Goal: Task Accomplishment & Management: Use online tool/utility

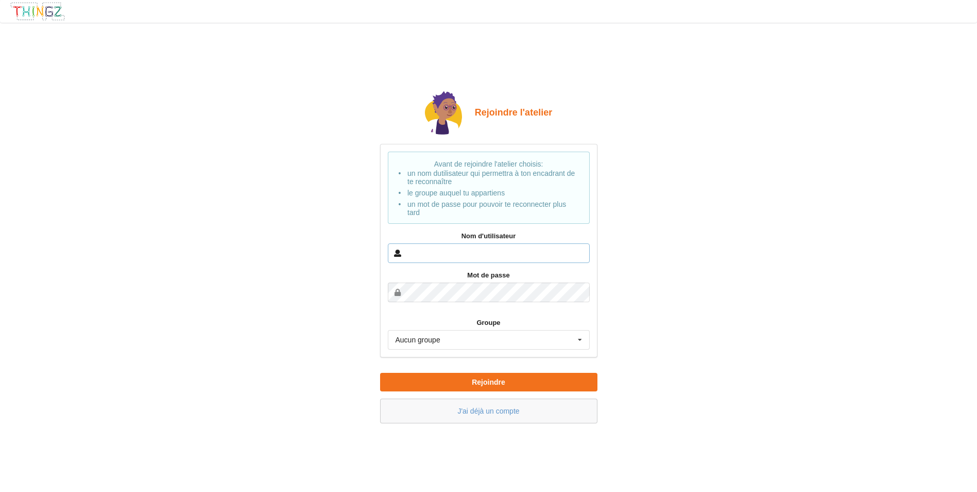
click at [424, 253] on input "text" at bounding box center [489, 253] width 202 height 20
type input "[PERSON_NAME]"
click at [453, 340] on div "Aucun groupe Aucun groupe TSIN_2025-26" at bounding box center [489, 340] width 202 height 20
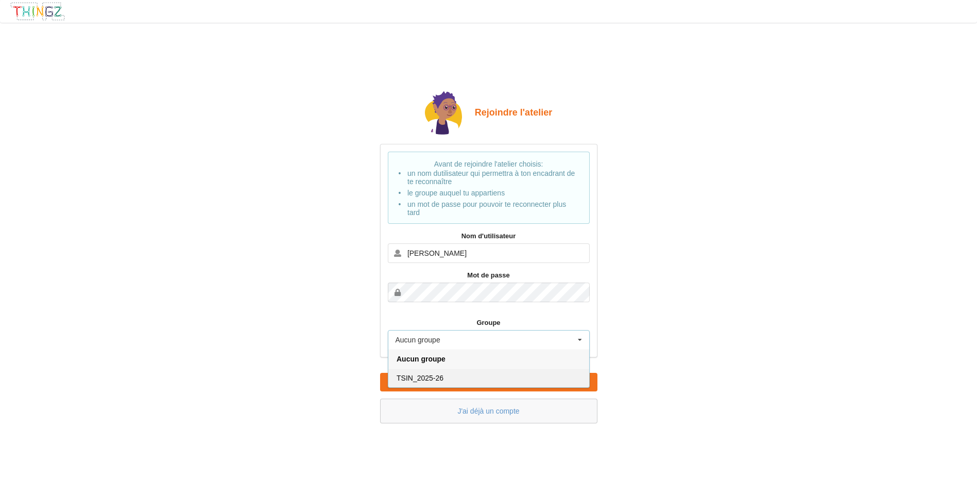
click at [453, 382] on div "TSIN_2025-26" at bounding box center [488, 377] width 201 height 19
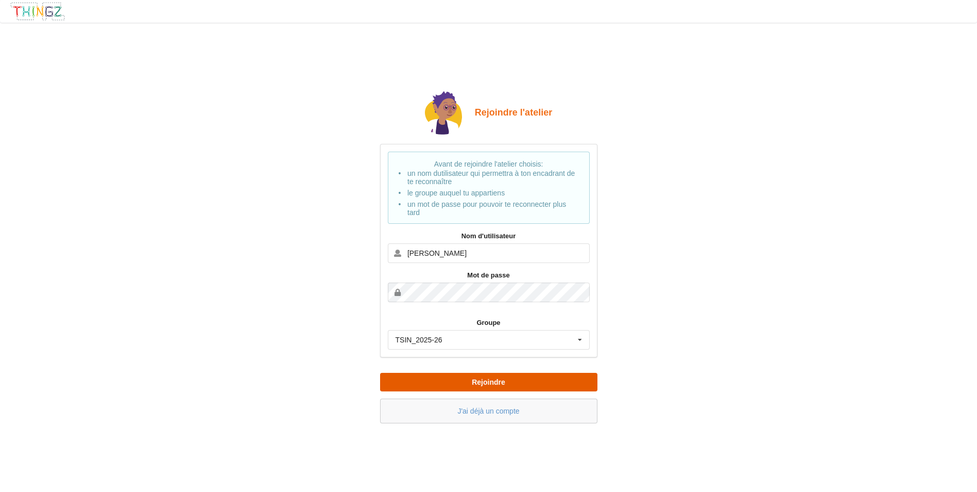
click at [457, 378] on button "Rejoindre" at bounding box center [488, 382] width 217 height 19
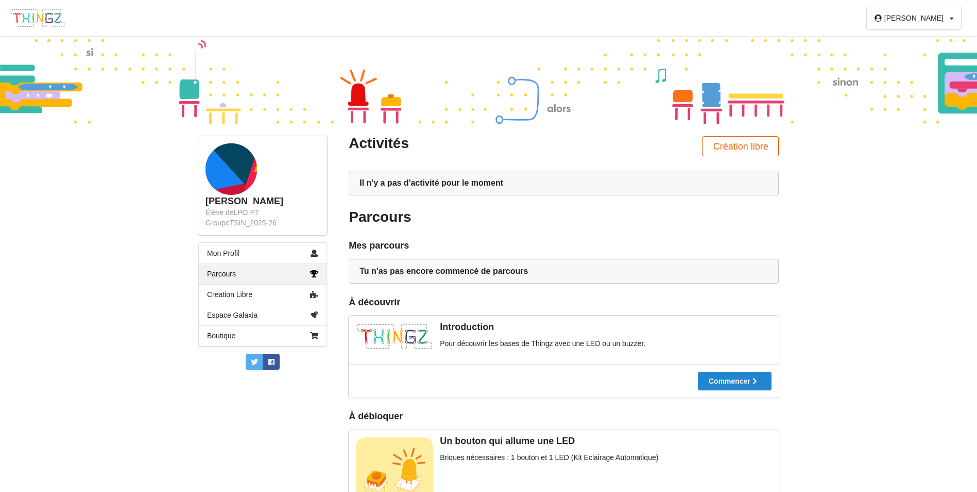
click at [722, 144] on button "Création libre" at bounding box center [741, 146] width 76 height 20
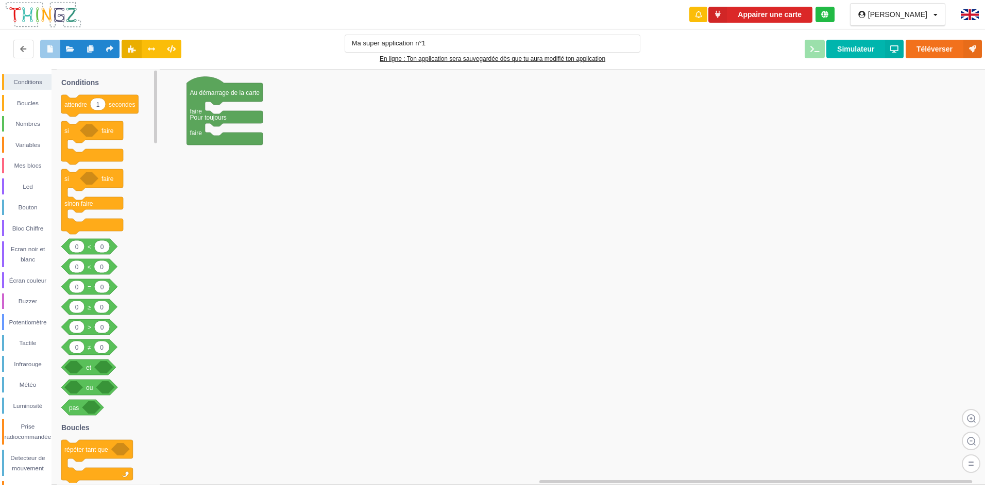
type input "Ma super application n°1"
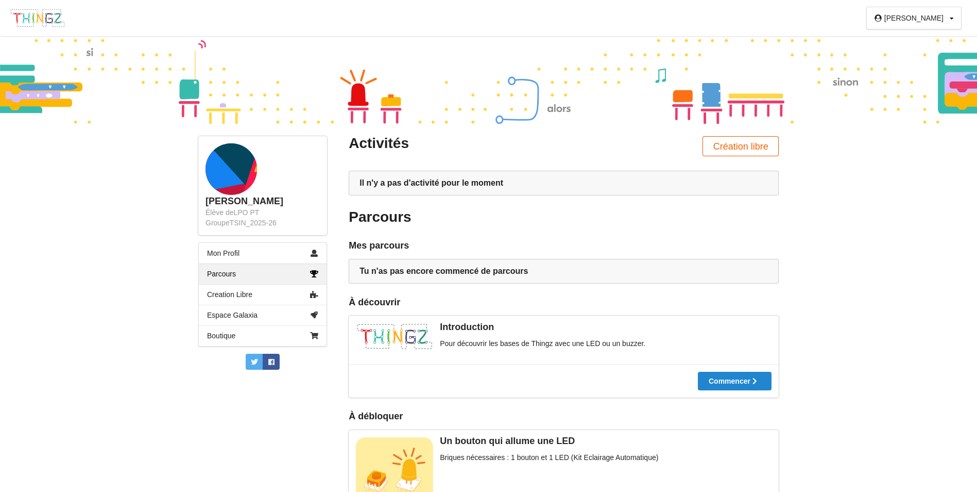
click at [759, 144] on button "Création libre" at bounding box center [741, 146] width 76 height 20
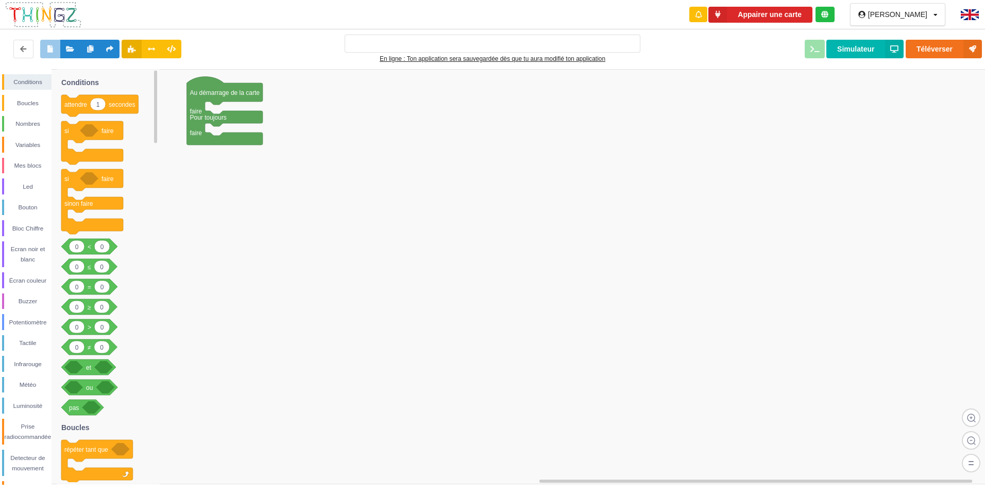
type input "Ma super application n°1"
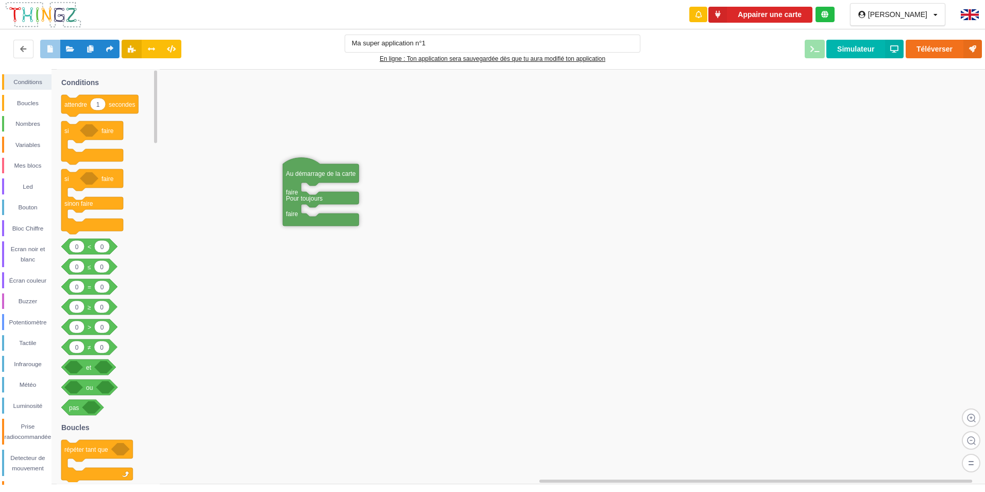
drag, startPoint x: 241, startPoint y: 96, endPoint x: 340, endPoint y: 178, distance: 128.8
click at [36, 163] on div "Mes blocs" at bounding box center [27, 165] width 47 height 10
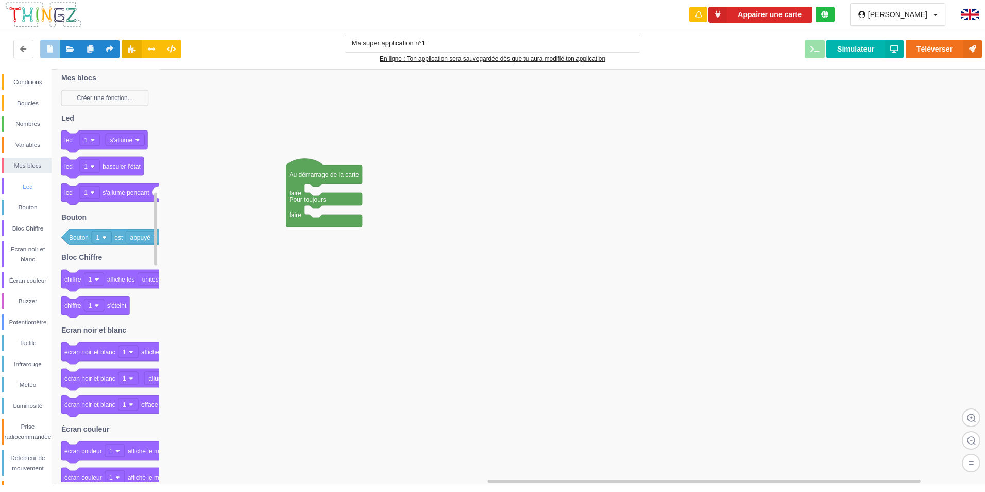
click at [35, 183] on div "Led" at bounding box center [27, 186] width 47 height 10
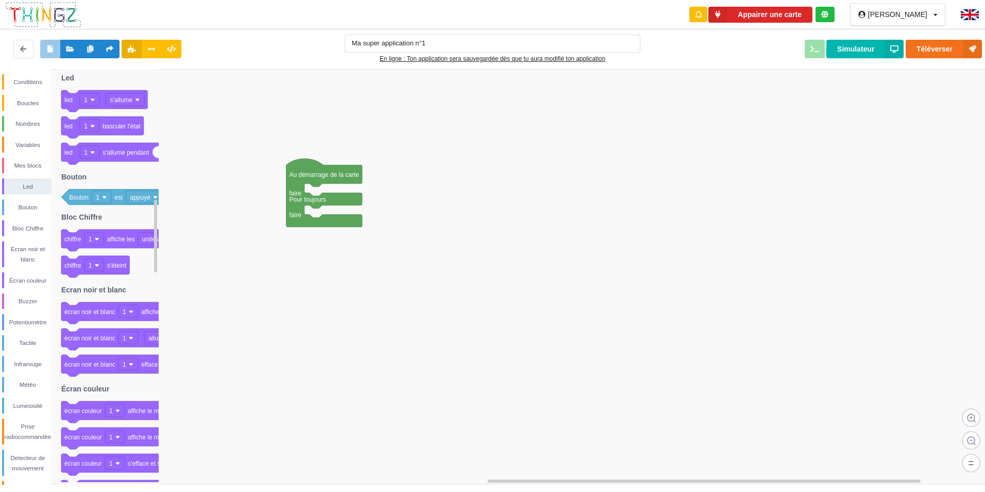
click at [29, 197] on div "Conditions Boucles Nombres Variables Mes blocs Led Bouton Bloc Chiffre Ecran no…" at bounding box center [26, 306] width 52 height 464
click at [24, 208] on div "Bouton" at bounding box center [27, 207] width 47 height 10
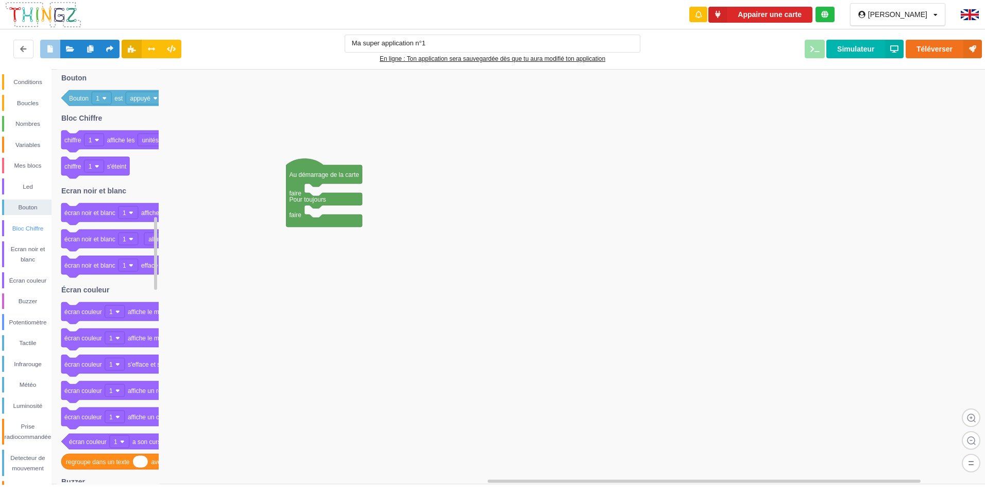
click at [17, 230] on div "Bloc Chiffre" at bounding box center [27, 228] width 47 height 10
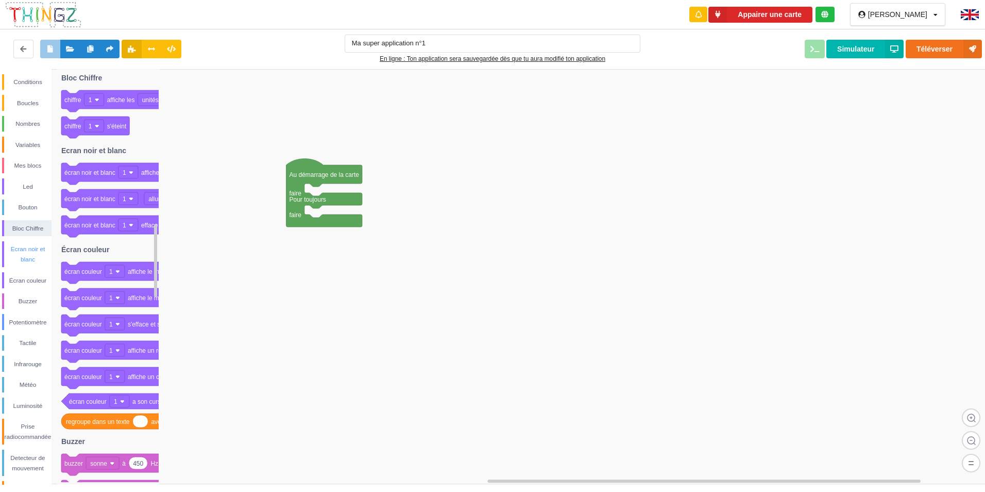
click at [40, 250] on div "Ecran noir et blanc" at bounding box center [27, 254] width 47 height 21
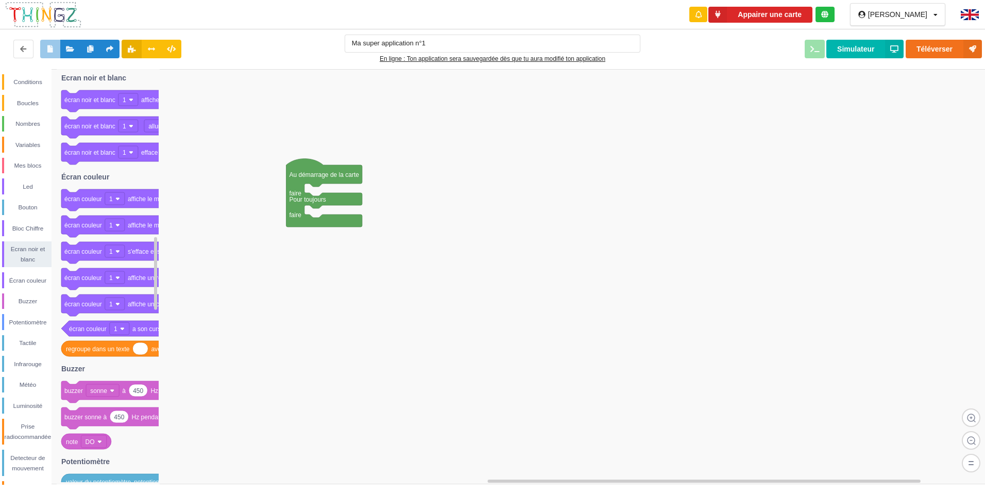
click at [27, 272] on div "Conditions Boucles Nombres Variables Mes blocs Led Bouton Bloc Chiffre Ecran no…" at bounding box center [26, 306] width 52 height 464
click at [27, 280] on div "Écran couleur" at bounding box center [27, 280] width 47 height 10
click at [21, 296] on div "Buzzer" at bounding box center [27, 301] width 47 height 10
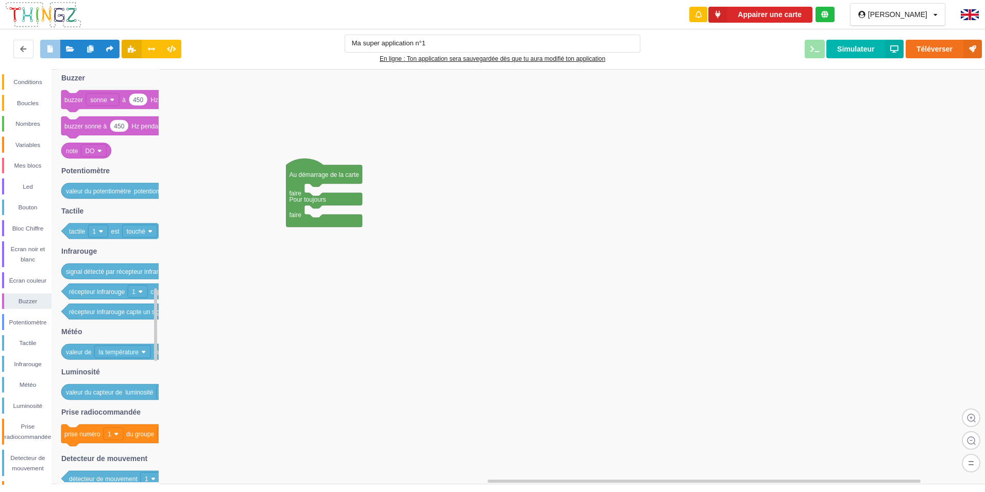
click at [21, 309] on div "Conditions Boucles Nombres Variables Mes blocs Led Bouton Bloc Chiffre Ecran no…" at bounding box center [26, 306] width 52 height 464
click at [25, 320] on div "Potentiomètre" at bounding box center [27, 322] width 47 height 10
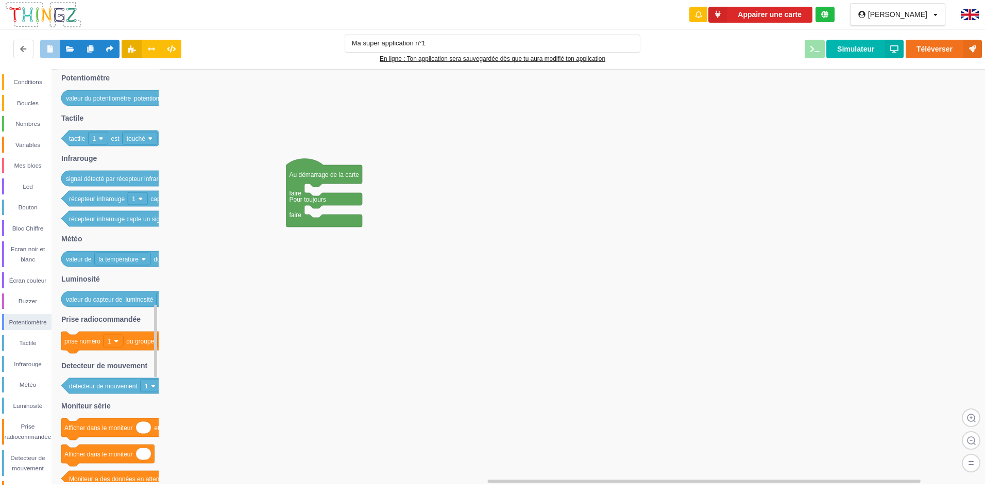
click at [26, 332] on div "Conditions Boucles Nombres Variables Mes blocs Led Bouton Bloc Chiffre Ecran no…" at bounding box center [26, 306] width 52 height 464
click at [25, 337] on div "Tactile" at bounding box center [27, 342] width 47 height 10
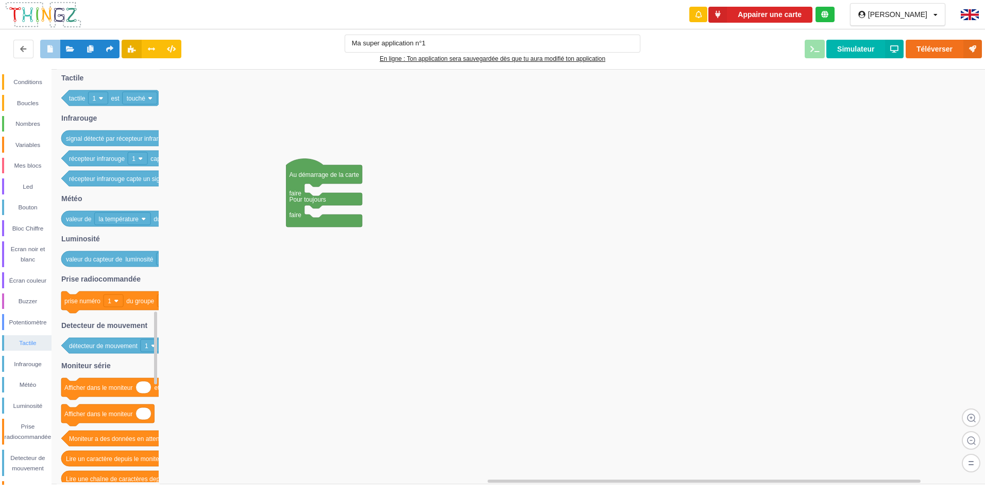
click at [30, 351] on div "Conditions Boucles Nombres Variables Mes blocs Led Bouton Bloc Chiffre Ecran no…" at bounding box center [26, 306] width 52 height 464
click at [28, 370] on div "Infrarouge" at bounding box center [26, 364] width 49 height 16
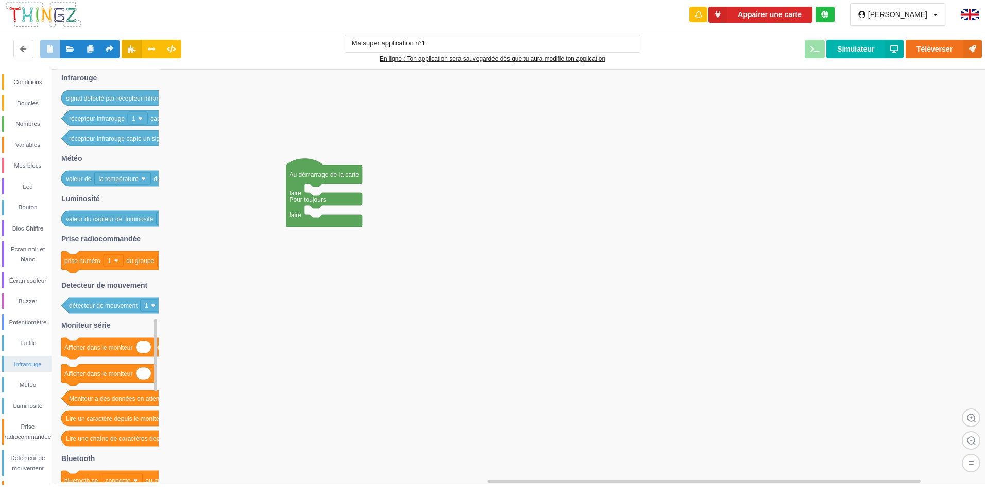
click at [28, 371] on div "Infrarouge" at bounding box center [26, 364] width 49 height 16
click at [27, 379] on div "Conditions Boucles Nombres Variables Mes blocs Led Bouton Bloc Chiffre Ecran no…" at bounding box center [26, 306] width 52 height 464
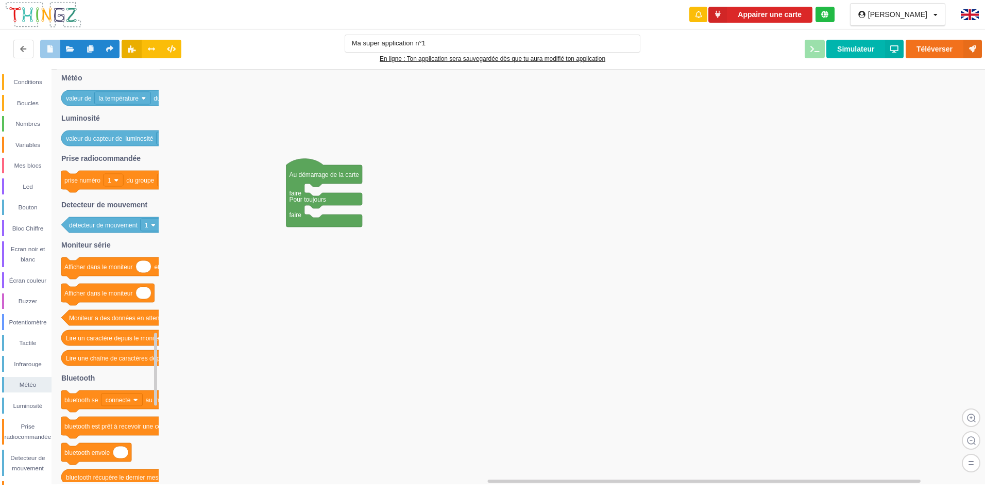
click at [20, 397] on div "Conditions Boucles Nombres Variables Mes blocs Led Bouton Bloc Chiffre Ecran no…" at bounding box center [26, 306] width 52 height 464
click at [20, 402] on div "Luminosité" at bounding box center [27, 405] width 47 height 10
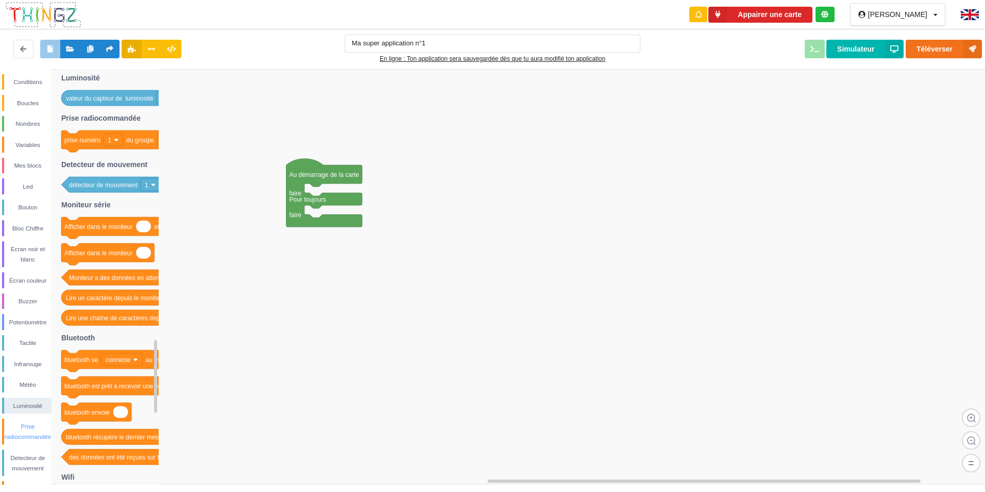
click at [18, 419] on div "Prise radiocommandée" at bounding box center [26, 431] width 49 height 26
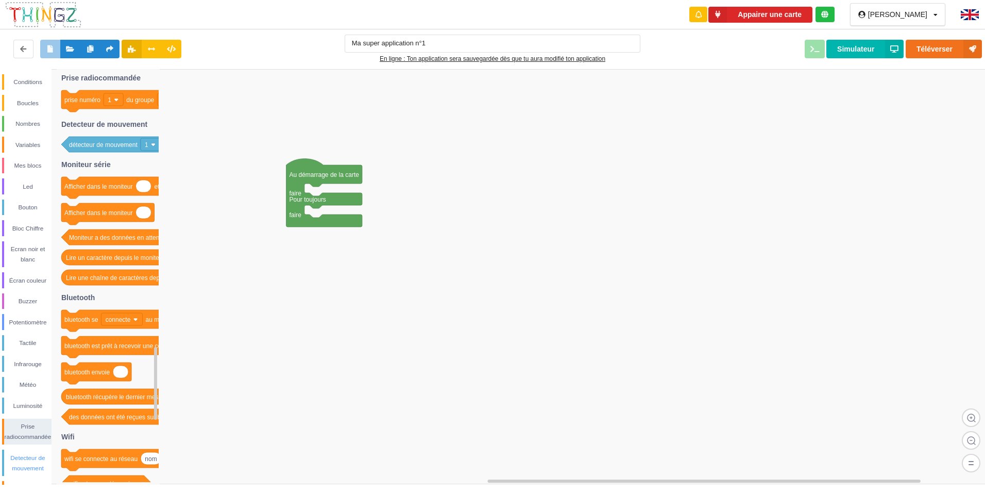
click at [20, 450] on div "Detecteur de mouvement" at bounding box center [26, 462] width 49 height 26
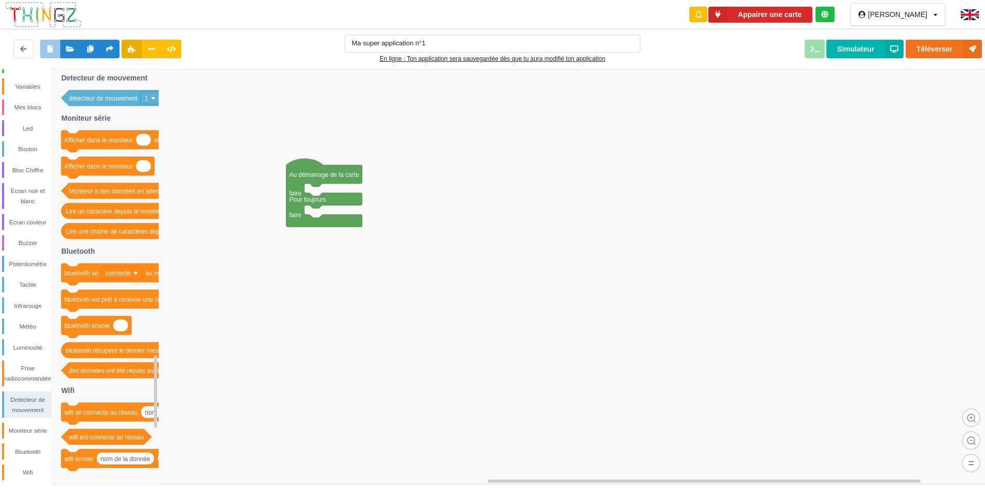
scroll to position [59, 0]
click at [25, 468] on div "Wifi" at bounding box center [27, 471] width 47 height 10
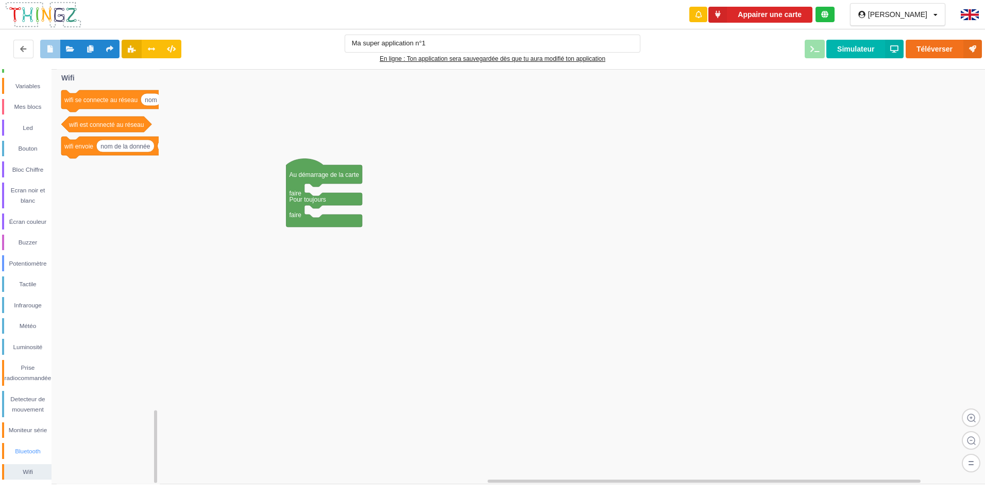
click at [22, 448] on div "Bluetooth" at bounding box center [27, 451] width 47 height 10
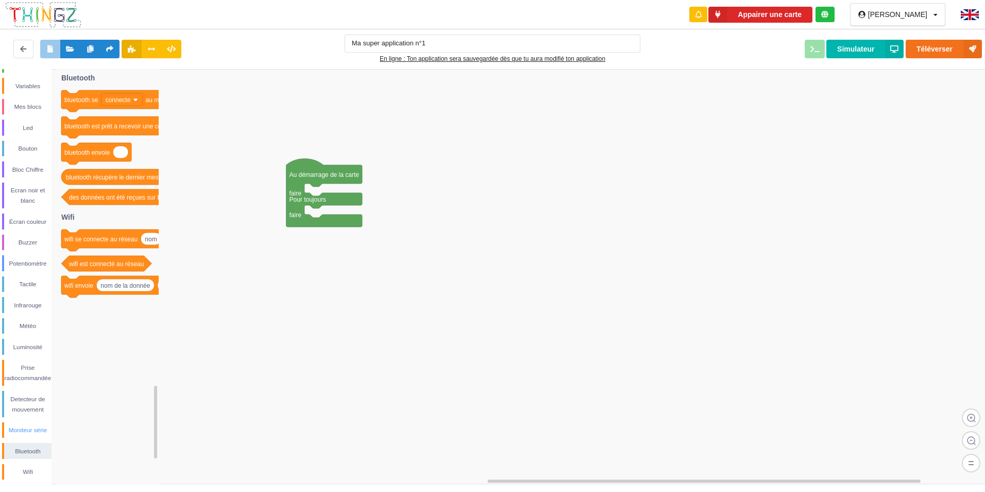
click at [20, 423] on div "Moniteur série" at bounding box center [26, 430] width 49 height 16
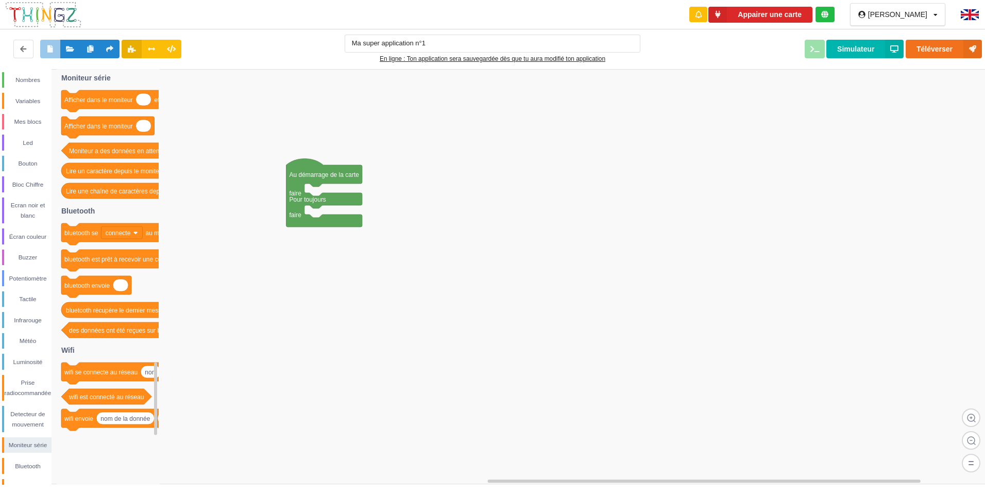
scroll to position [0, 0]
click at [38, 163] on div "Mes blocs" at bounding box center [27, 165] width 47 height 10
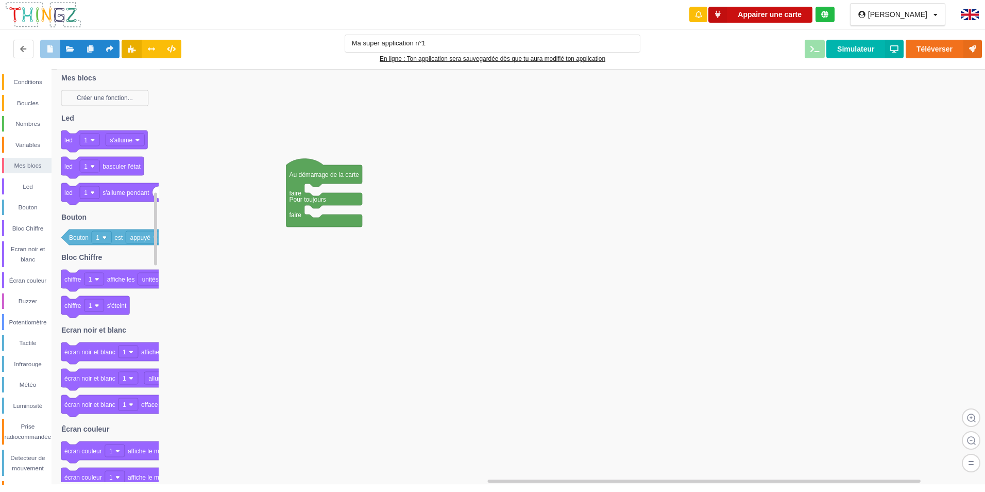
click at [813, 11] on button "Appairer une carte" at bounding box center [760, 15] width 104 height 16
click at [941, 49] on button "Téléverser" at bounding box center [944, 49] width 76 height 19
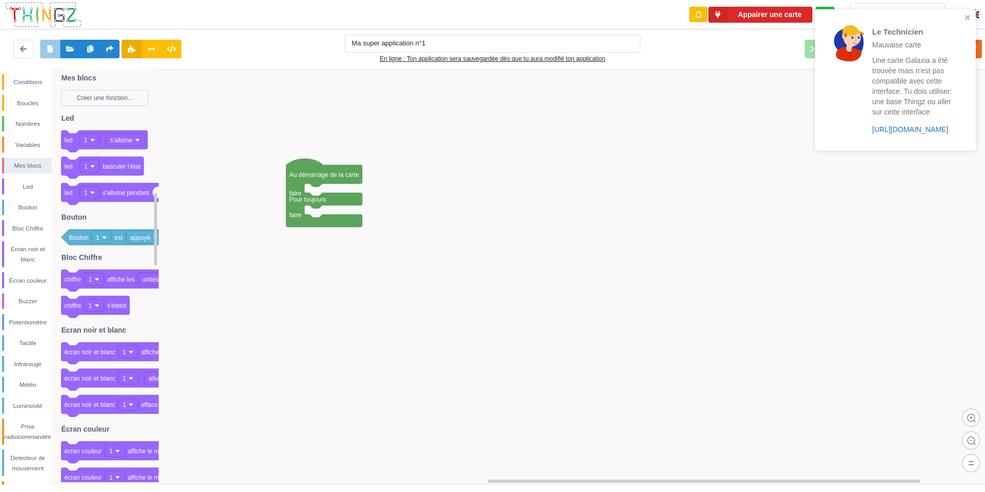
click at [915, 128] on link "[URL][DOMAIN_NAME]" at bounding box center [910, 129] width 76 height 8
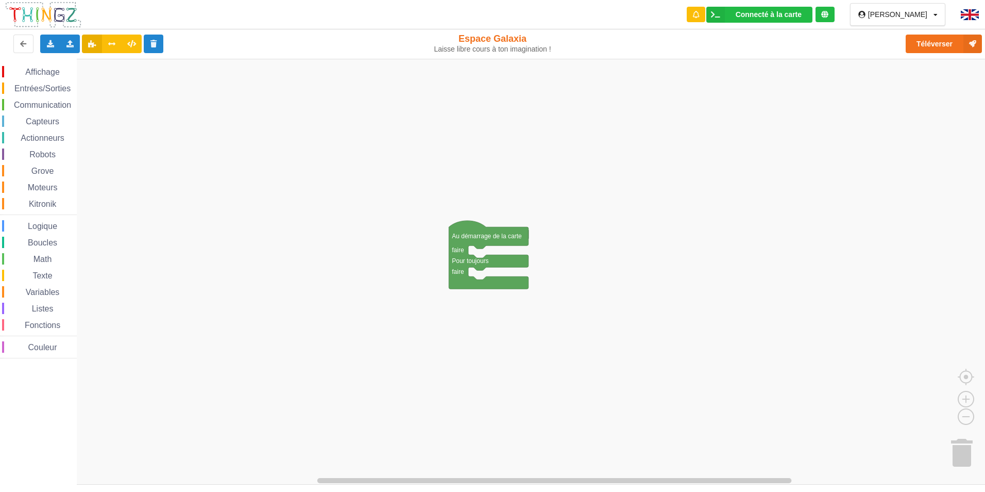
click at [38, 322] on span "Fonctions" at bounding box center [42, 324] width 39 height 9
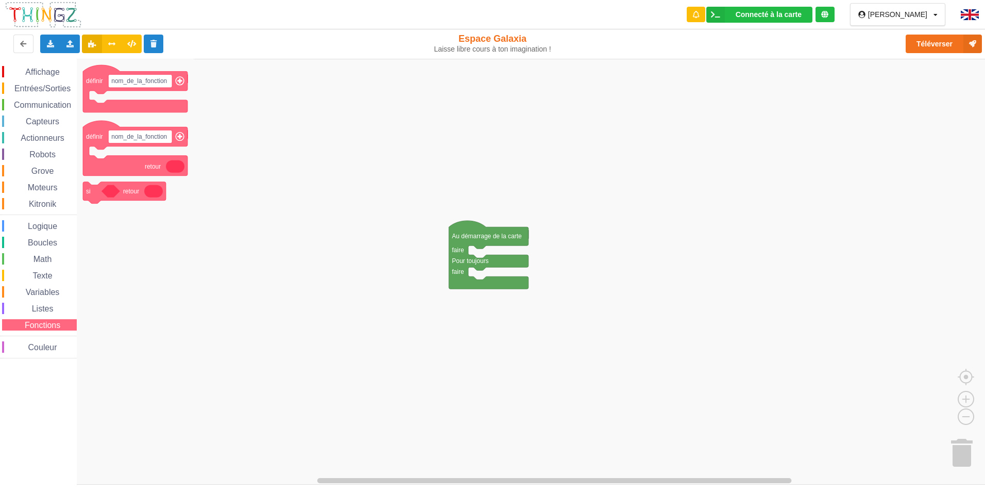
click at [46, 275] on span "Texte" at bounding box center [42, 275] width 23 height 9
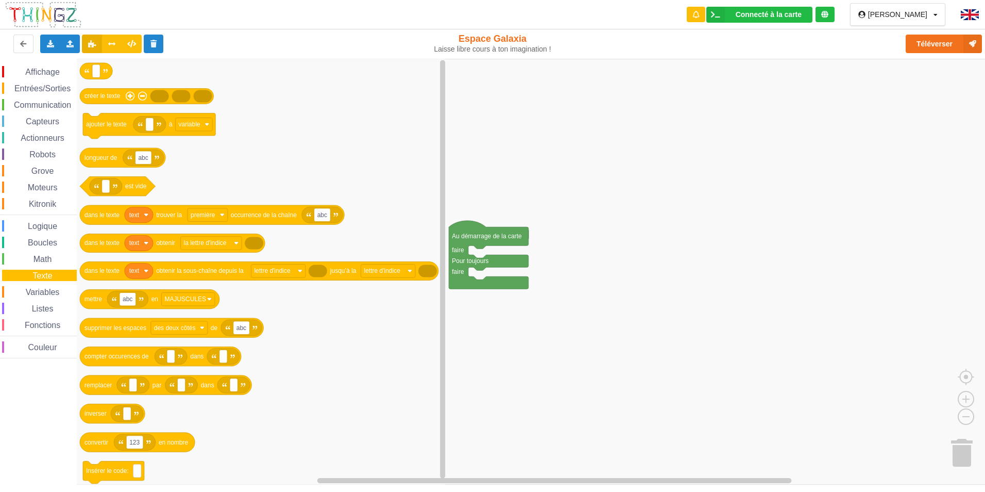
click at [21, 71] on span "Espace de travail de Blocky" at bounding box center [19, 72] width 8 height 8
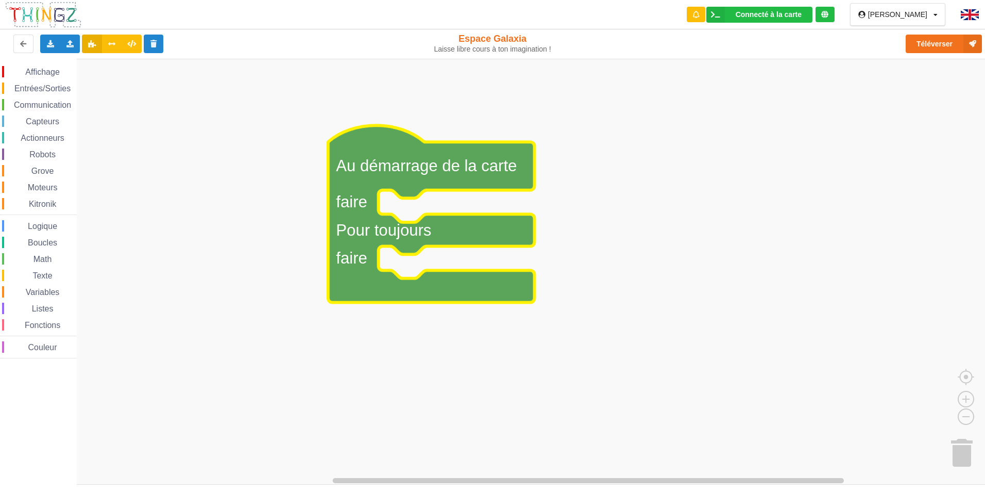
click at [53, 73] on span "Affichage" at bounding box center [42, 71] width 37 height 9
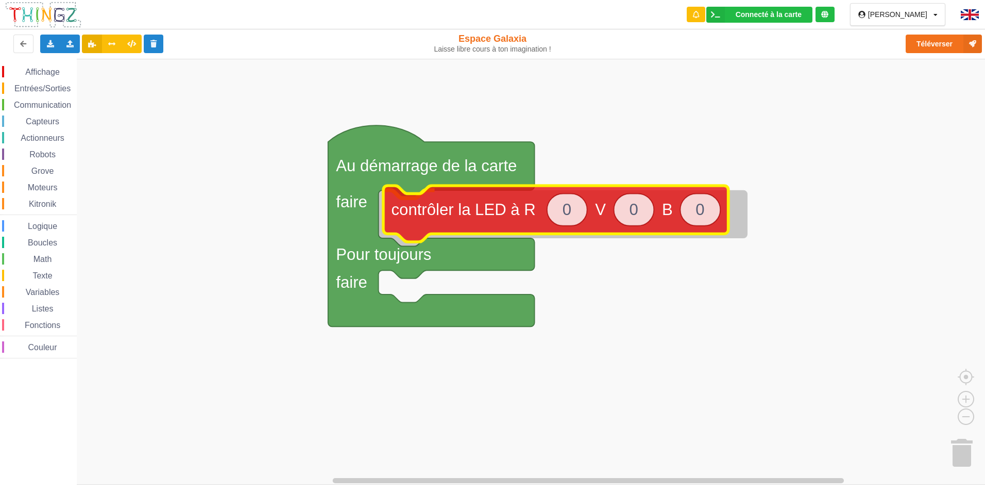
click at [470, 197] on div "Affichage Entrées/Sorties Communication Capteurs Actionneurs Robots Grove Moteu…" at bounding box center [496, 272] width 992 height 426
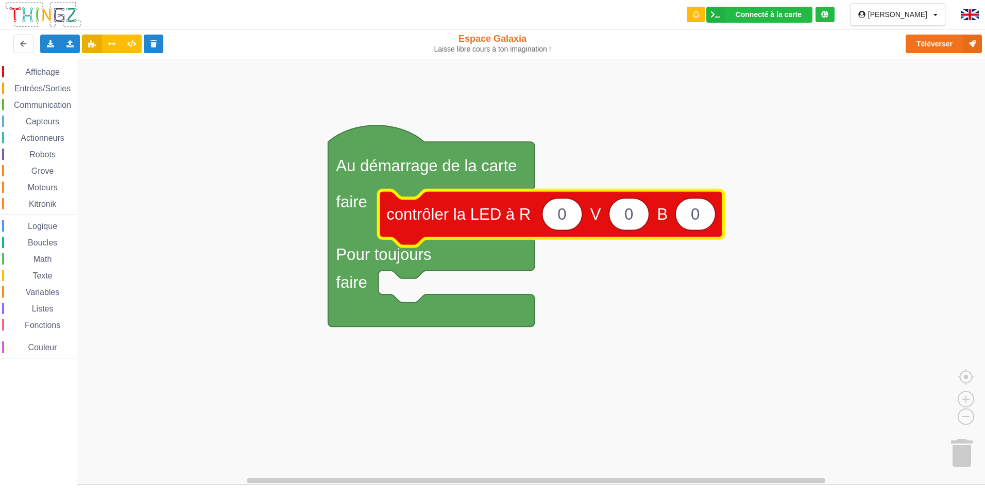
click at [23, 117] on span "Espace de travail de Blocky" at bounding box center [20, 121] width 8 height 8
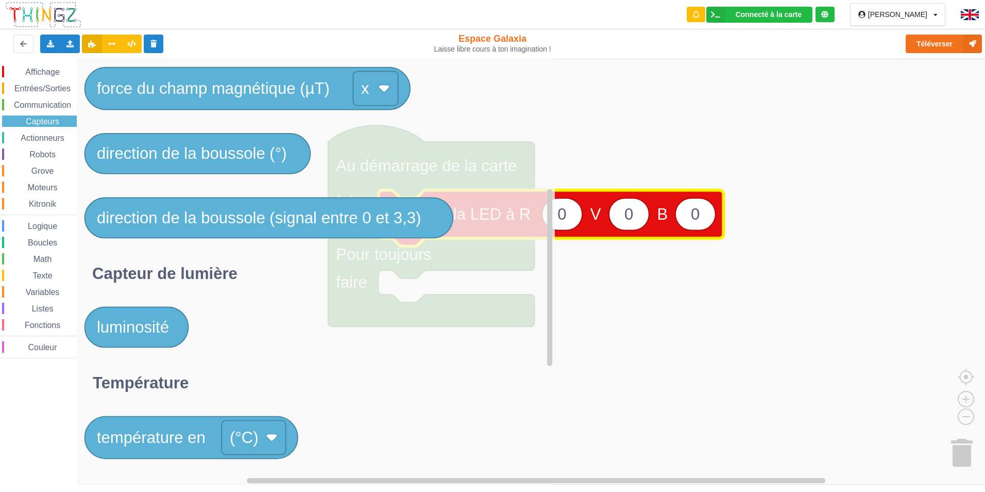
click at [37, 138] on span "Actionneurs" at bounding box center [42, 137] width 47 height 9
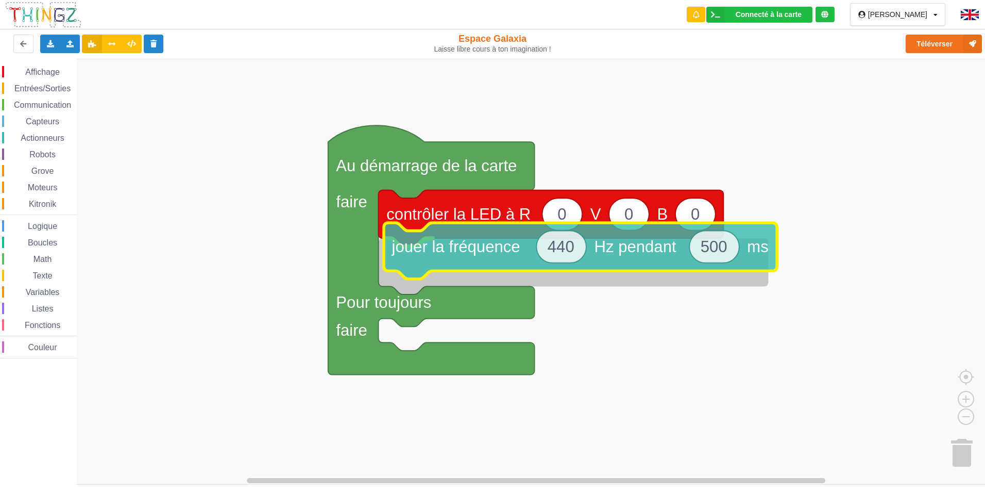
click at [482, 251] on div "Affichage Entrées/Sorties Communication Capteurs Actionneurs Robots Grove Moteu…" at bounding box center [496, 272] width 992 height 426
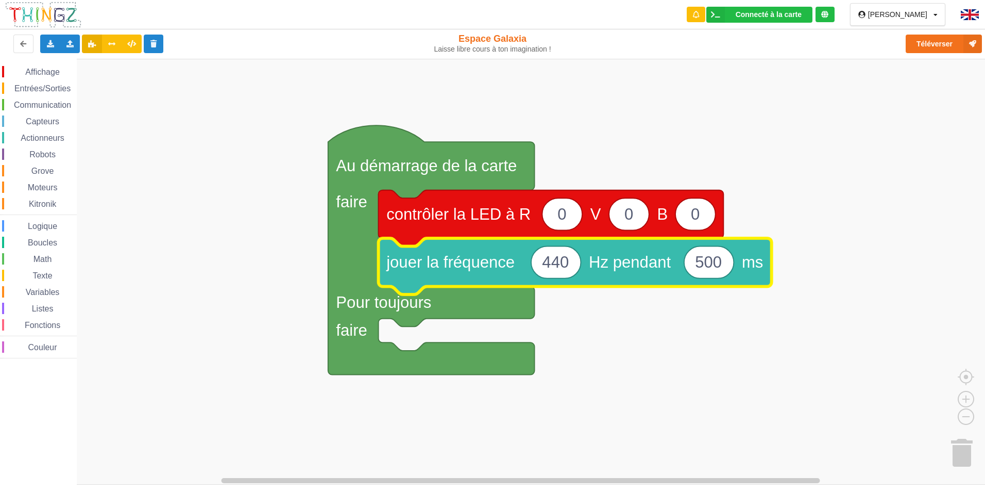
click at [37, 89] on span "Entrées/Sorties" at bounding box center [42, 88] width 59 height 9
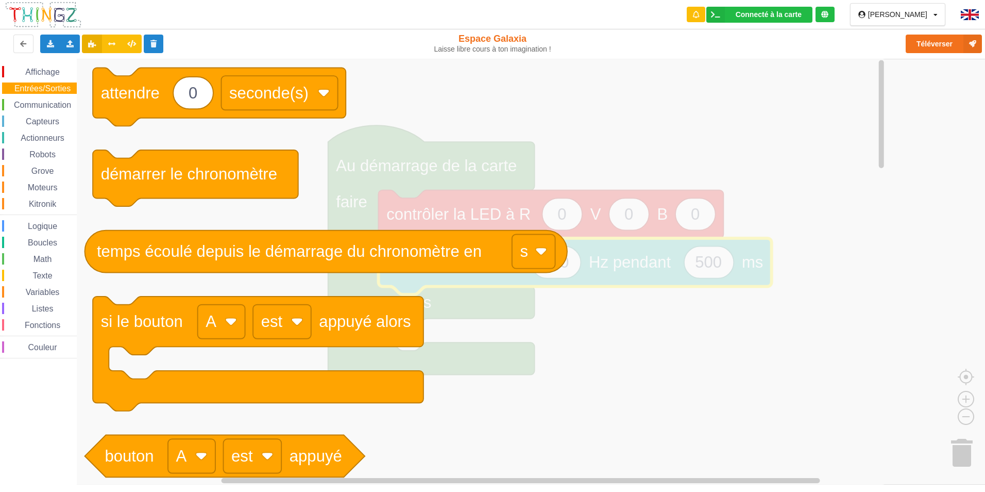
click at [41, 73] on span "Affichage" at bounding box center [42, 71] width 37 height 9
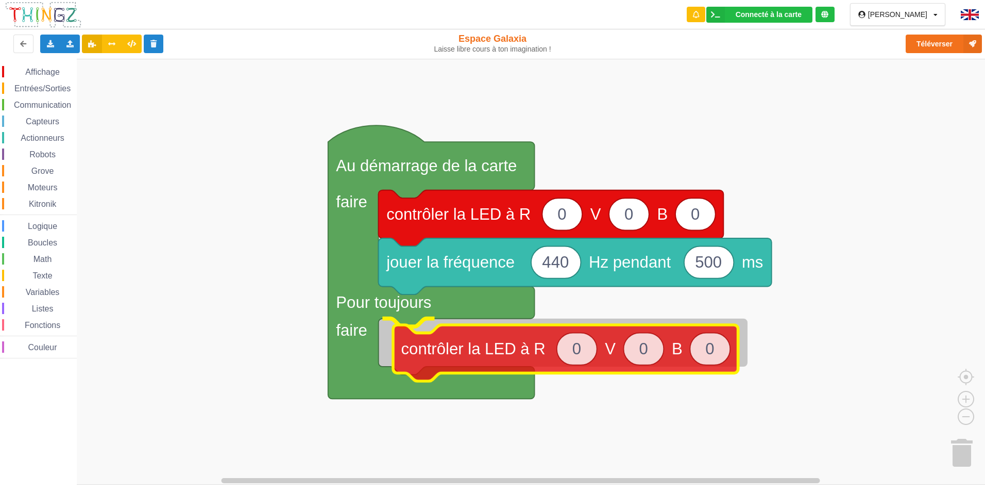
click at [501, 363] on div "Affichage Entrées/Sorties Communication Capteurs Actionneurs Robots Grove Moteu…" at bounding box center [496, 272] width 992 height 426
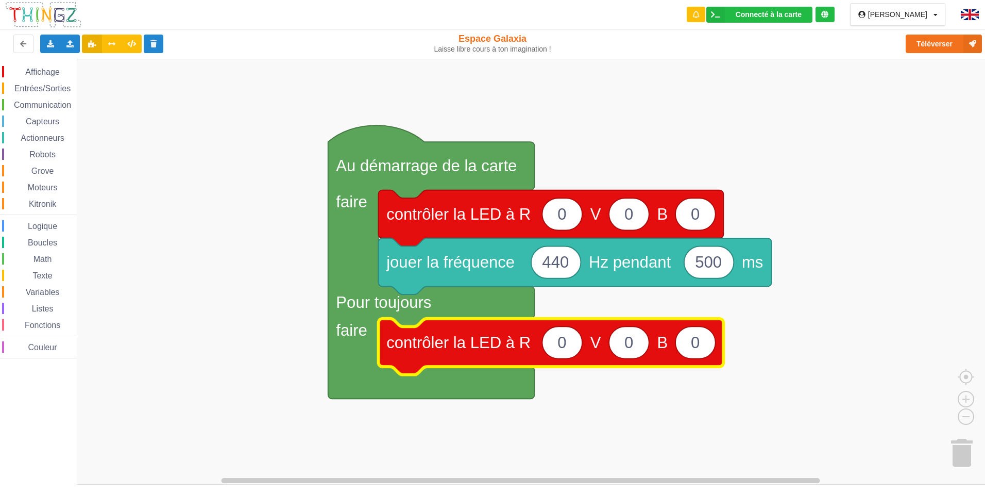
click at [59, 72] on span "Affichage" at bounding box center [42, 71] width 37 height 9
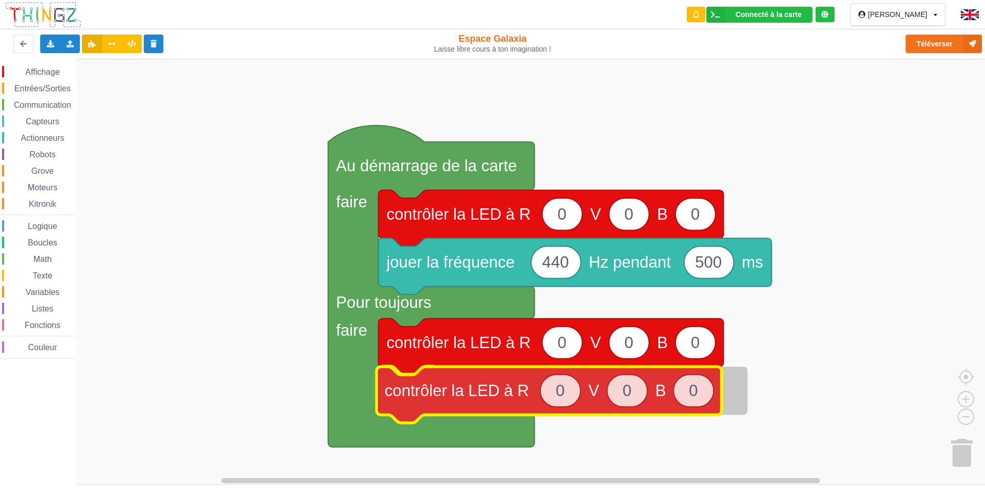
click at [486, 385] on div "Affichage Entrées/Sorties Communication Capteurs Actionneurs Robots Grove Moteu…" at bounding box center [496, 272] width 992 height 426
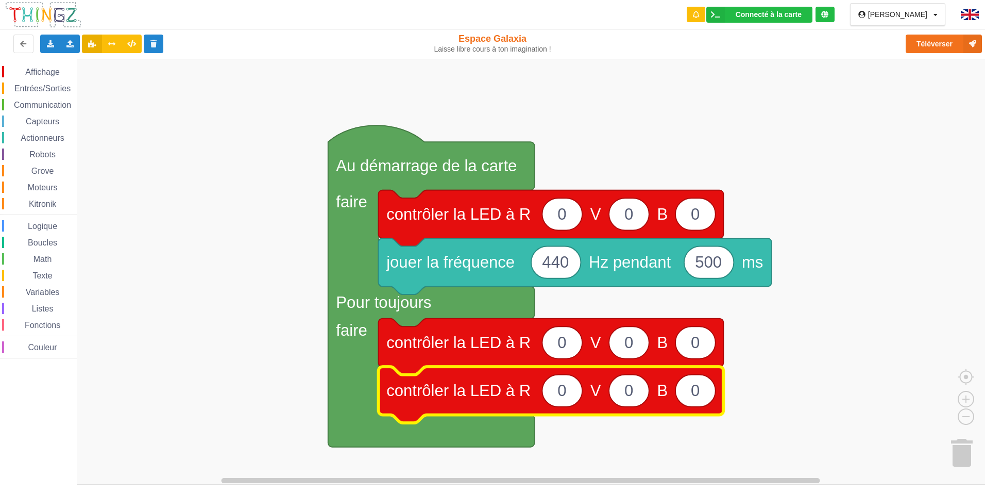
click at [44, 87] on span "Entrées/Sorties" at bounding box center [42, 88] width 59 height 9
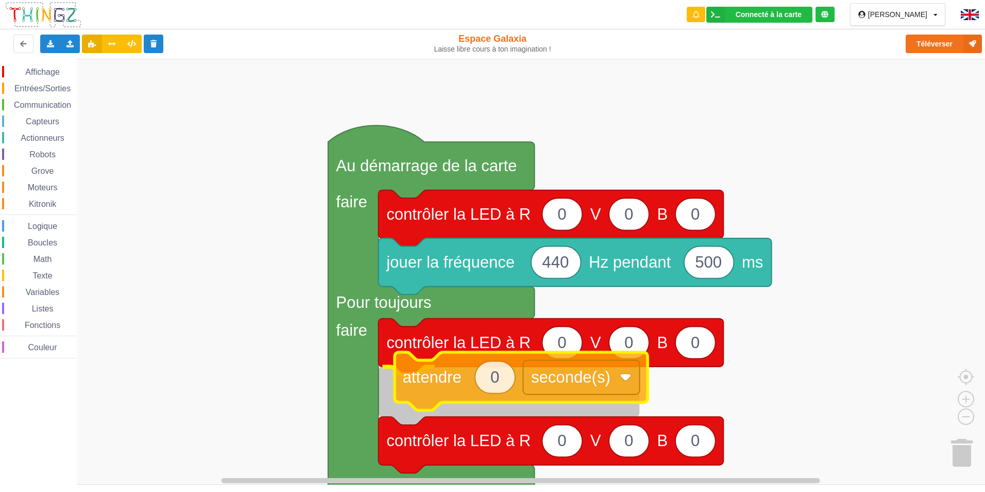
click at [458, 400] on div "Affichage Entrées/Sorties Communication Capteurs Actionneurs Robots Grove Moteu…" at bounding box center [496, 272] width 992 height 426
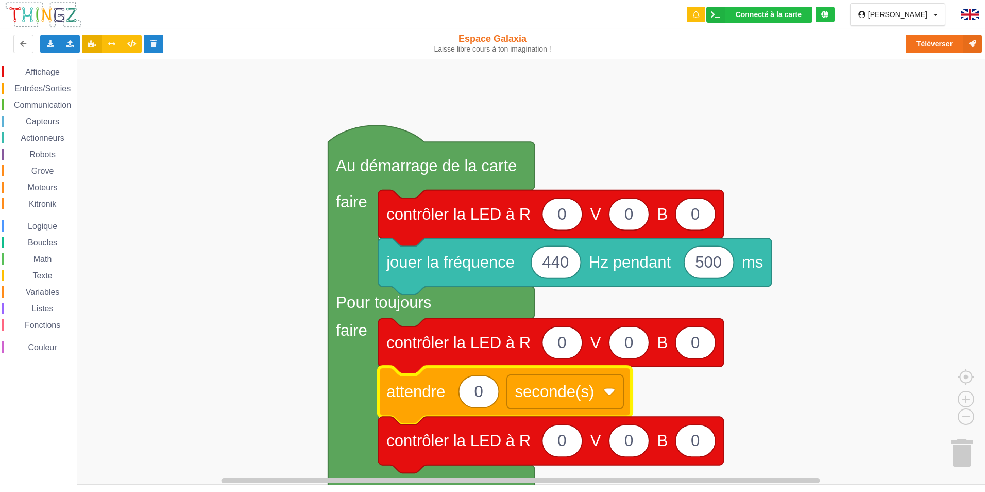
click at [36, 82] on div "Entrées/Sorties" at bounding box center [39, 87] width 75 height 11
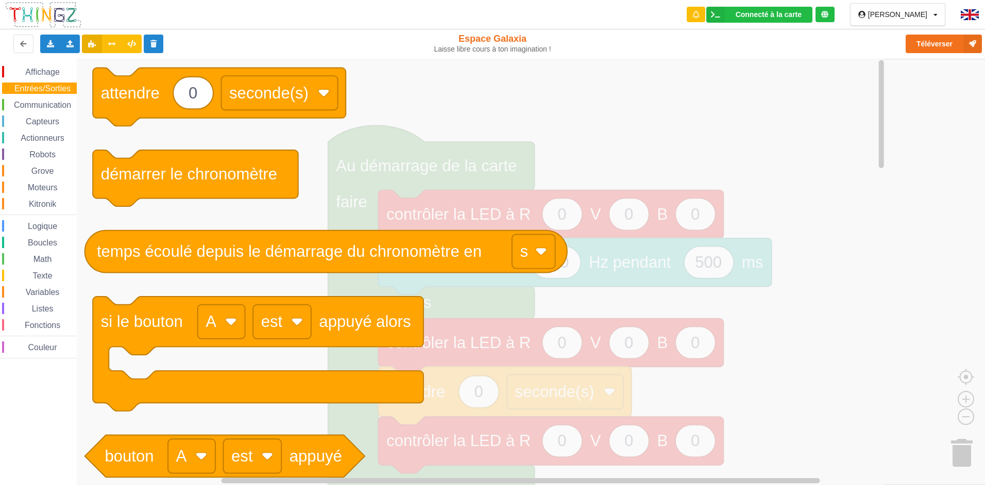
click at [427, 282] on icon "0 attendre seconde(s) démarrer le chronomètre temps écoulé depuis le démarrage …" at bounding box center [482, 272] width 810 height 426
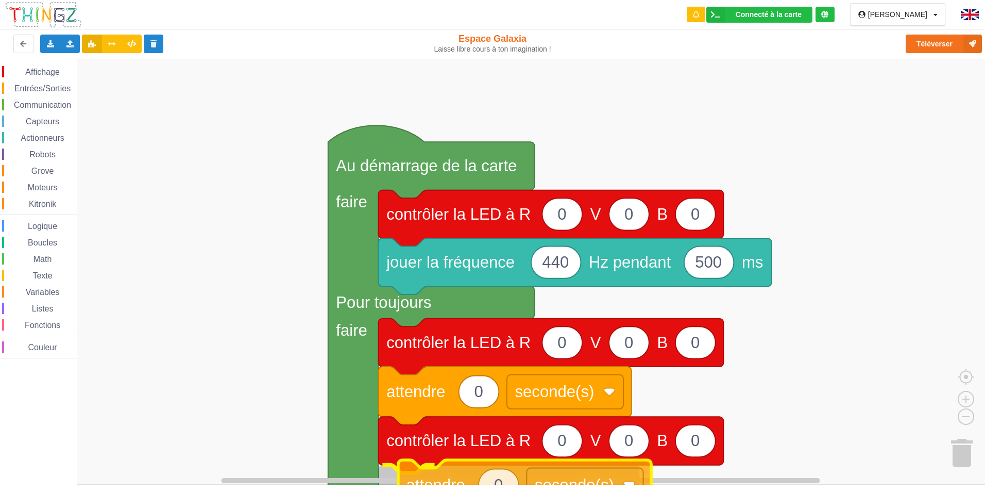
click at [433, 477] on div "Affichage Entrées/Sorties Communication Capteurs Actionneurs Robots Grove Moteu…" at bounding box center [496, 272] width 992 height 426
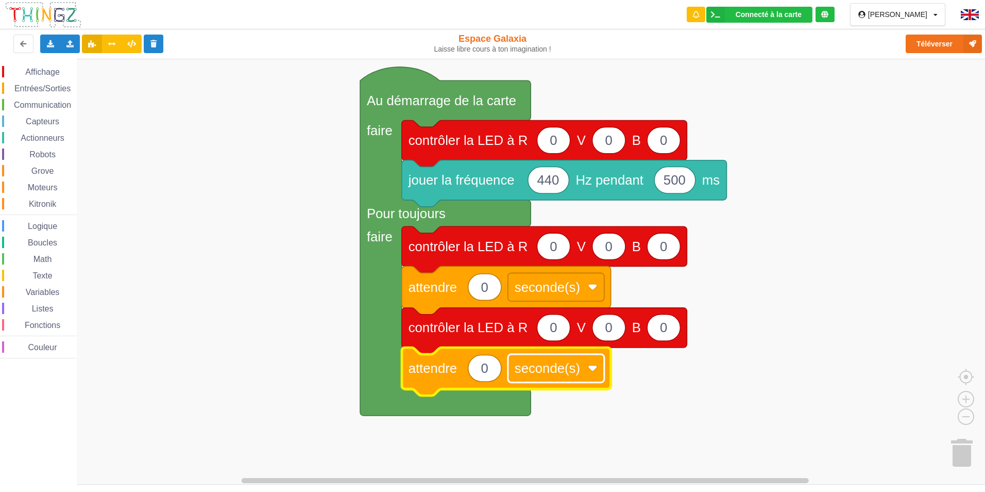
click at [557, 369] on text "seconde(s)" at bounding box center [547, 368] width 65 height 14
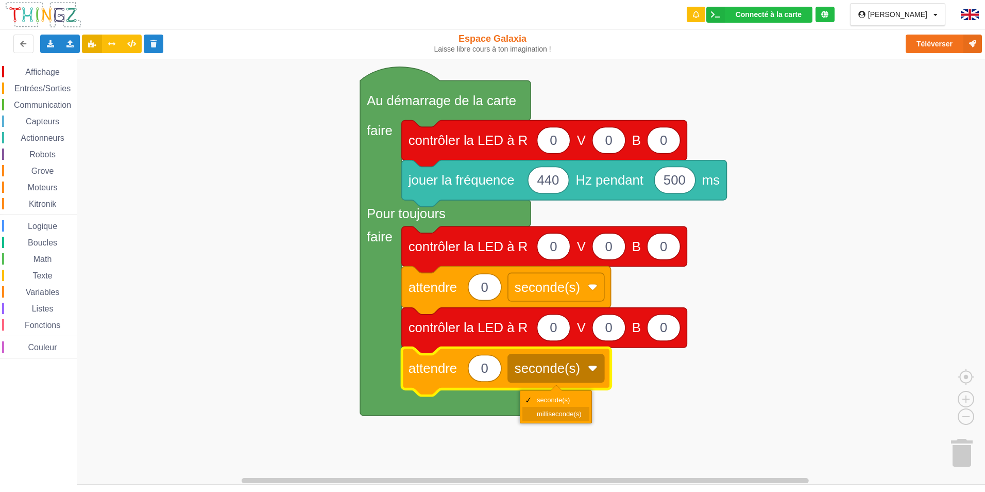
click at [539, 408] on div "milliseconde(s)" at bounding box center [555, 414] width 67 height 14
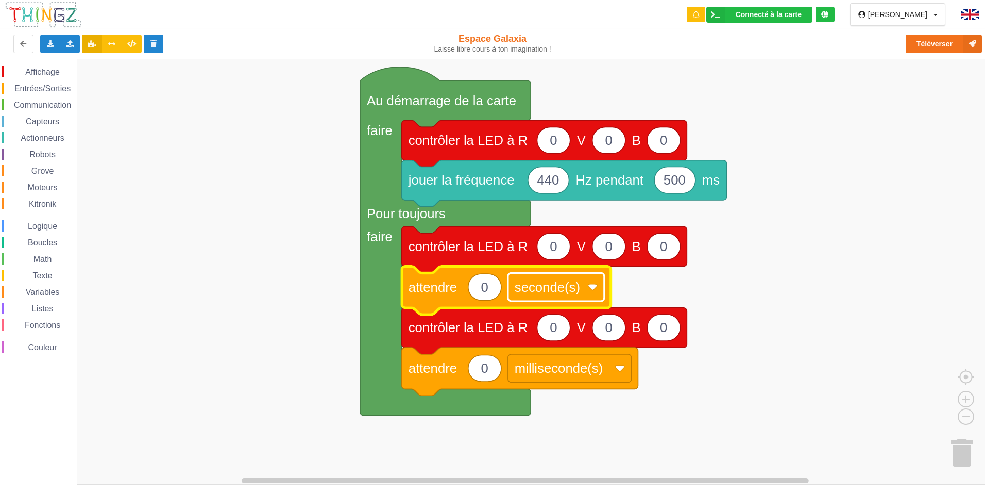
click at [556, 285] on text "seconde(s)" at bounding box center [547, 287] width 65 height 14
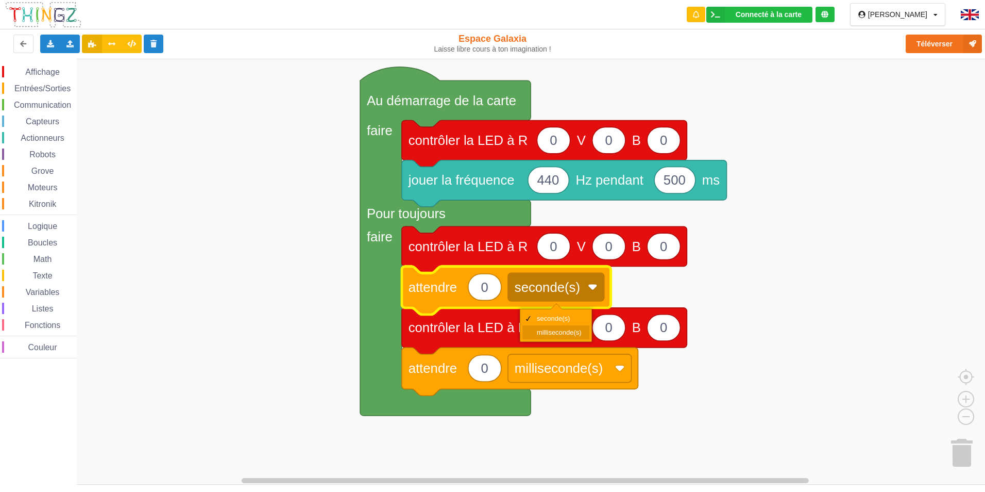
click at [571, 331] on div "milliseconde(s)" at bounding box center [559, 332] width 45 height 8
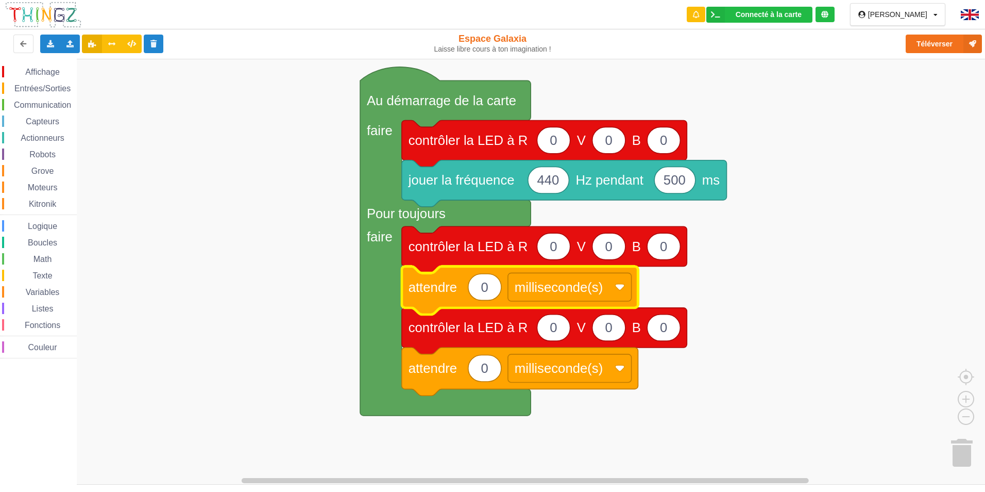
click at [493, 290] on icon "Espace de travail de Blocky" at bounding box center [484, 287] width 33 height 26
type input "500"
click at [484, 370] on text "0" at bounding box center [484, 368] width 7 height 14
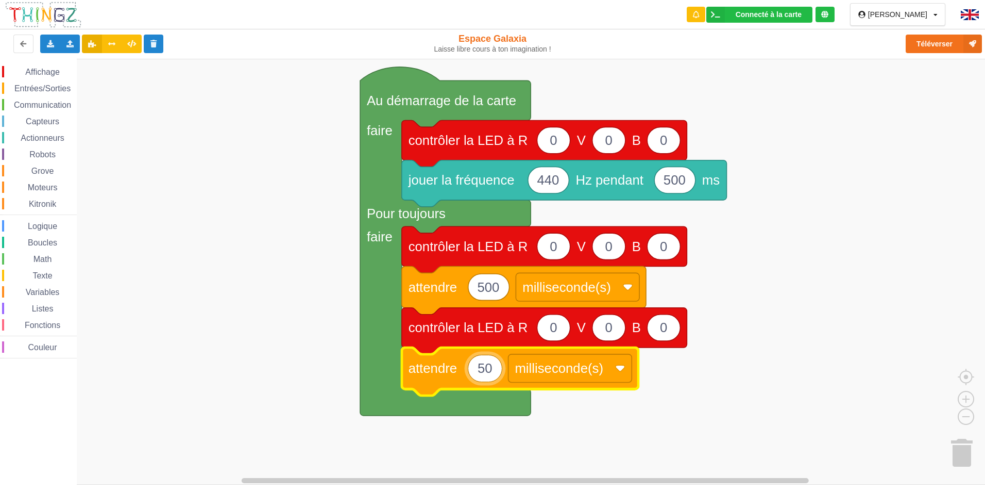
type input "500"
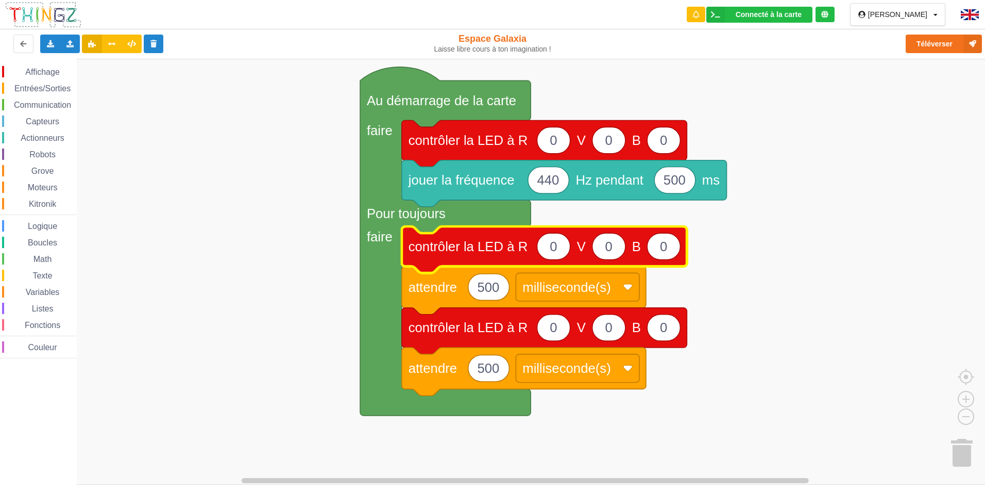
click at [552, 250] on text "0" at bounding box center [553, 246] width 7 height 14
type input "255"
click at [664, 280] on rect "Espace de travail de Blocky" at bounding box center [496, 272] width 992 height 426
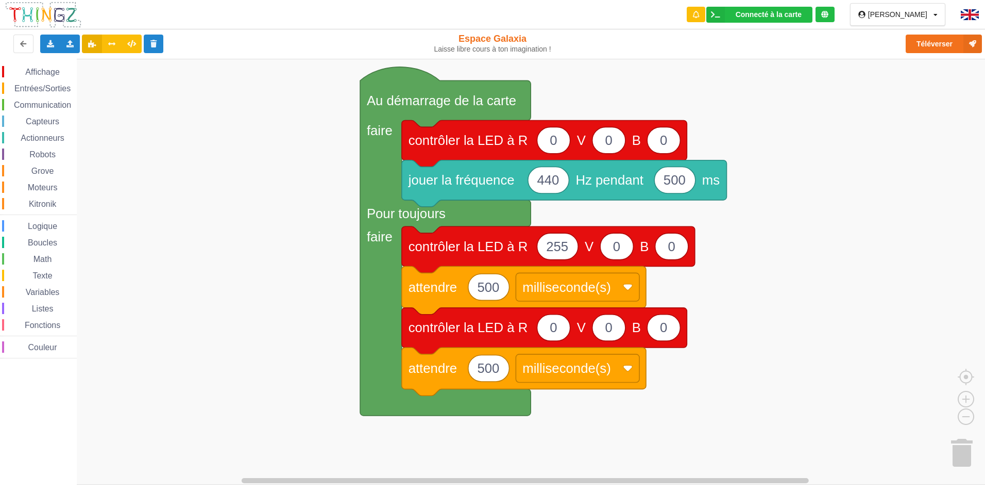
click at [443, 110] on icon "Espace de travail de Blocky" at bounding box center [445, 241] width 171 height 348
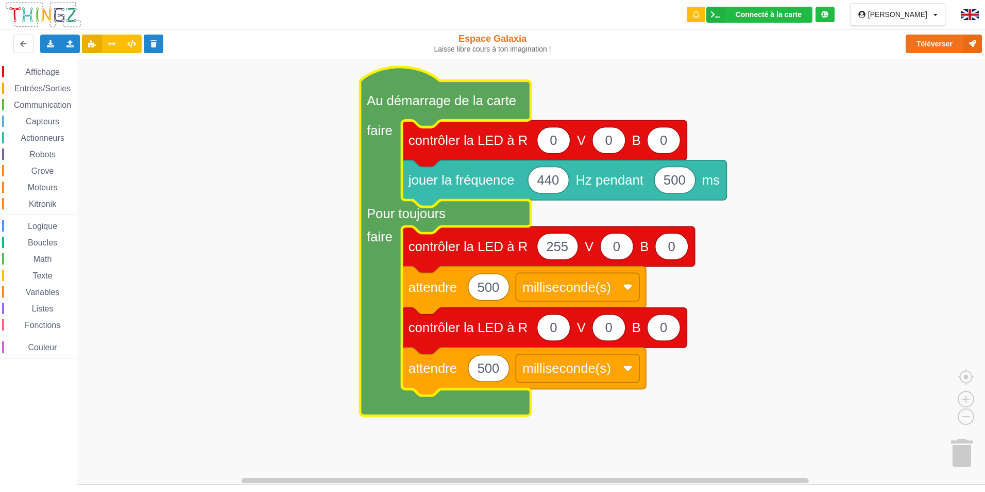
click at [379, 164] on icon "Espace de travail de Blocky" at bounding box center [445, 241] width 171 height 348
click at [401, 117] on icon "Espace de travail de Blocky" at bounding box center [445, 241] width 171 height 348
click at [583, 95] on rect "Espace de travail de Blocky" at bounding box center [496, 272] width 992 height 426
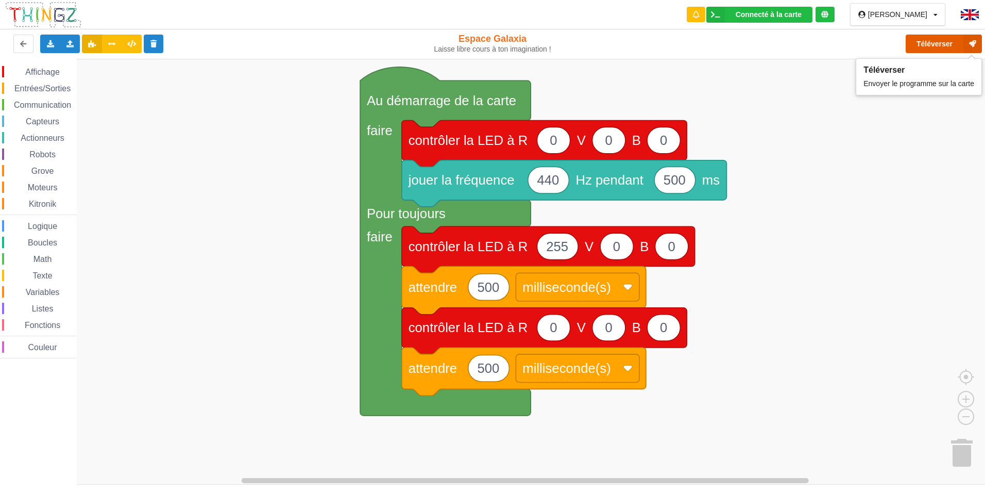
click at [949, 47] on button "Téléverser" at bounding box center [944, 44] width 76 height 19
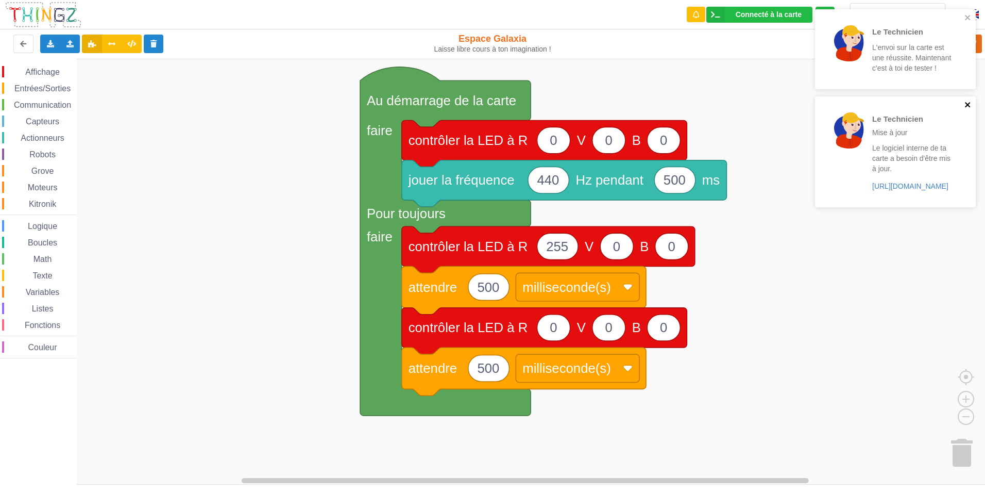
click at [967, 105] on icon "close" at bounding box center [968, 104] width 7 height 8
click at [966, 20] on icon "close" at bounding box center [968, 17] width 7 height 8
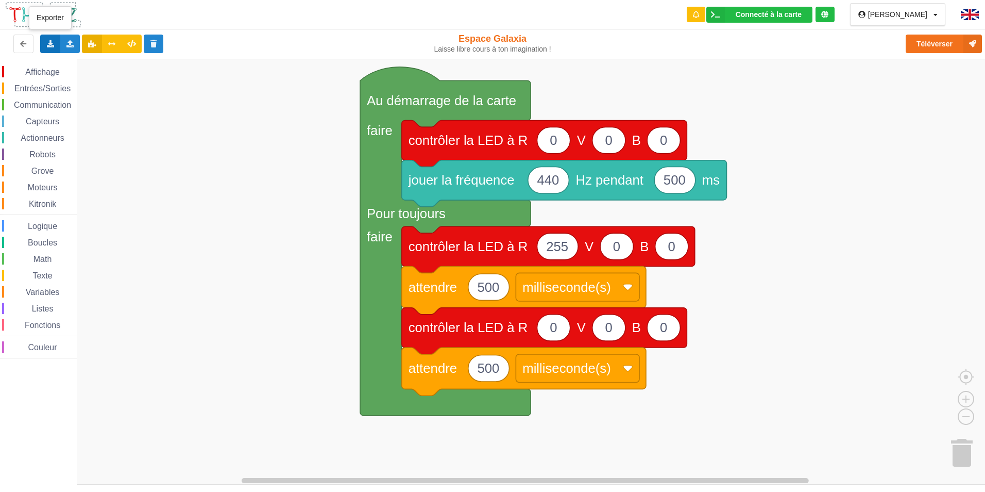
click at [52, 42] on icon at bounding box center [50, 43] width 9 height 6
click at [111, 81] on span "Exporter l'assemblage de blocs au format Python" at bounding box center [141, 81] width 157 height 8
click at [884, 82] on rect "Espace de travail de Blocky" at bounding box center [496, 272] width 992 height 426
click at [569, 250] on icon "Espace de travail de Blocky" at bounding box center [557, 246] width 41 height 26
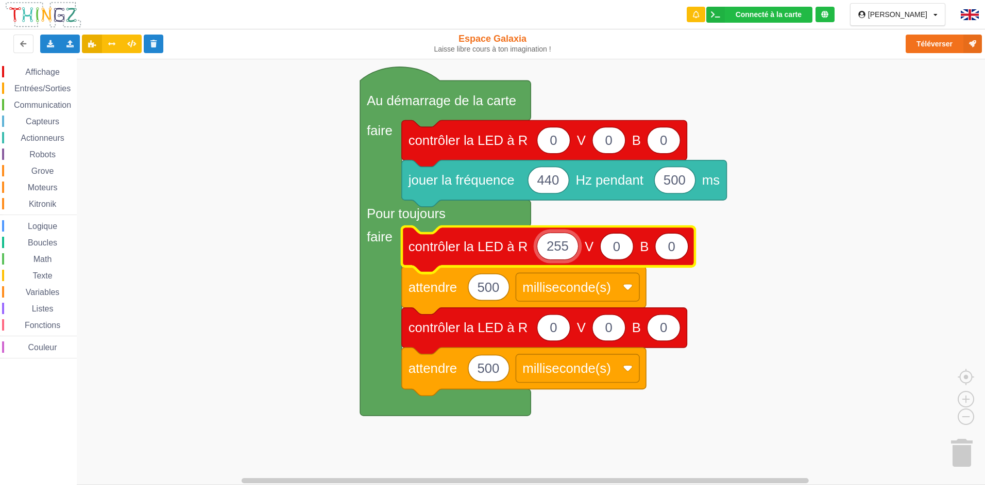
type input "0"
click at [610, 252] on text "0" at bounding box center [608, 246] width 7 height 14
click at [664, 252] on text "0" at bounding box center [663, 246] width 7 height 14
type input "255"
click at [609, 254] on text "0" at bounding box center [608, 246] width 7 height 14
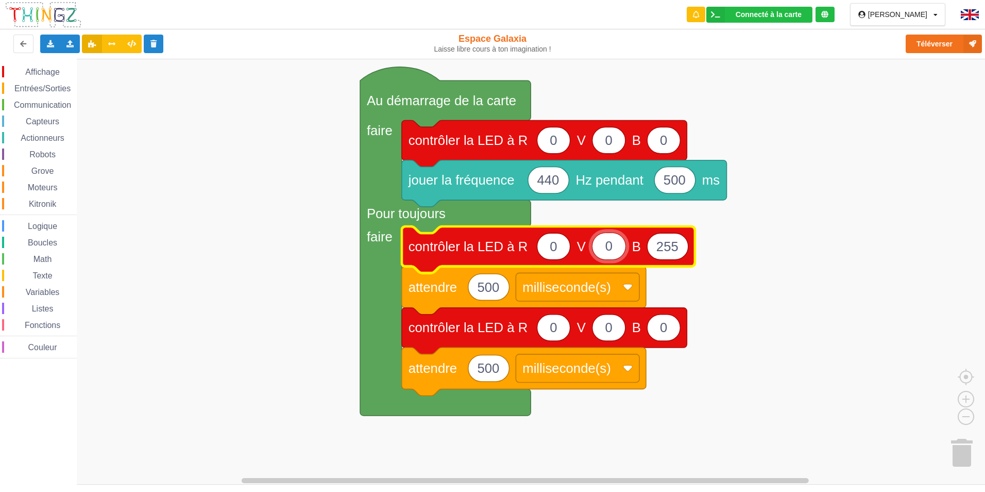
click at [662, 286] on rect "Espace de travail de Blocky" at bounding box center [496, 272] width 992 height 426
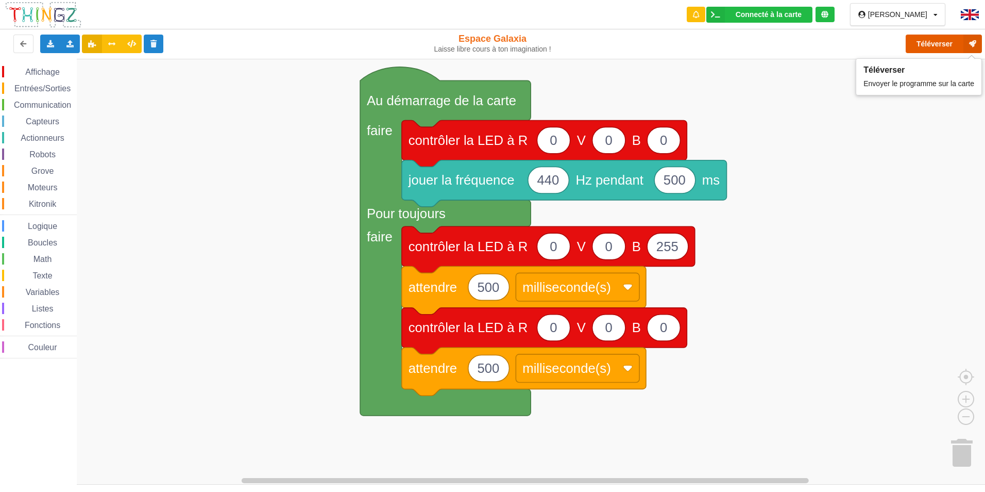
click at [953, 48] on button "Téléverser" at bounding box center [944, 44] width 76 height 19
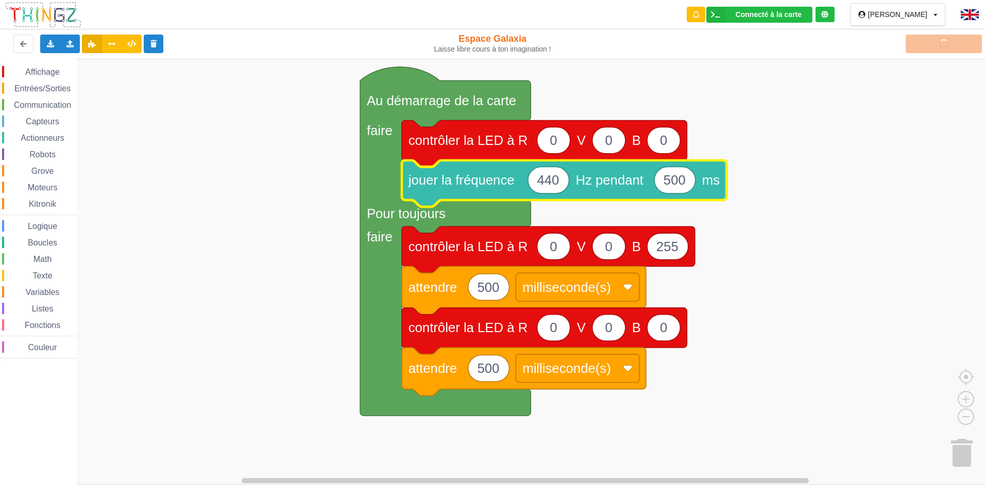
click at [464, 133] on text "contrôler la LED à R" at bounding box center [469, 140] width 120 height 14
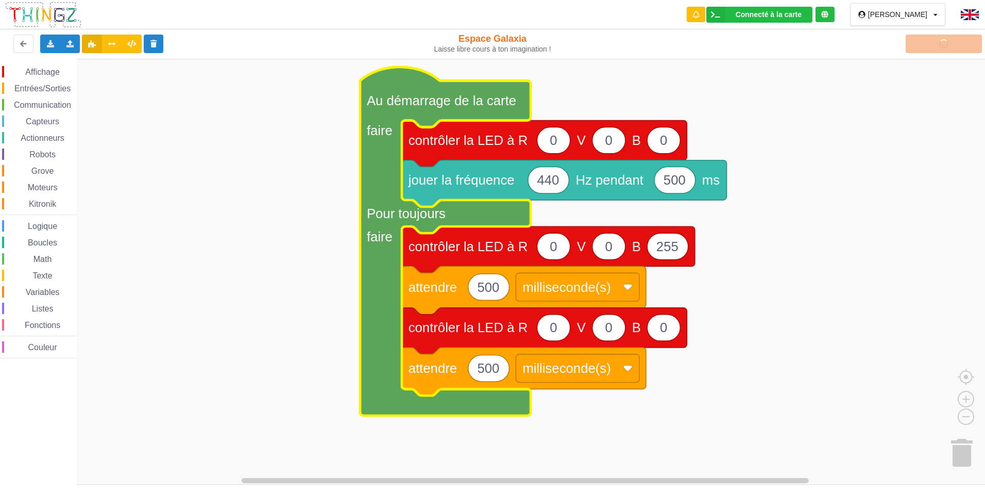
click at [447, 109] on icon "Espace de travail de Blocky" at bounding box center [445, 241] width 171 height 348
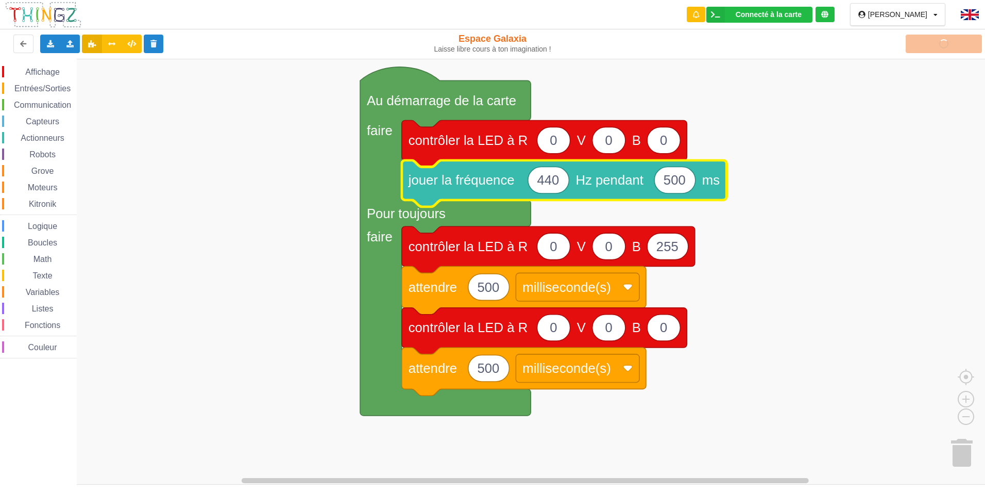
click at [414, 198] on icon "Espace de travail de Blocky" at bounding box center [564, 183] width 325 height 46
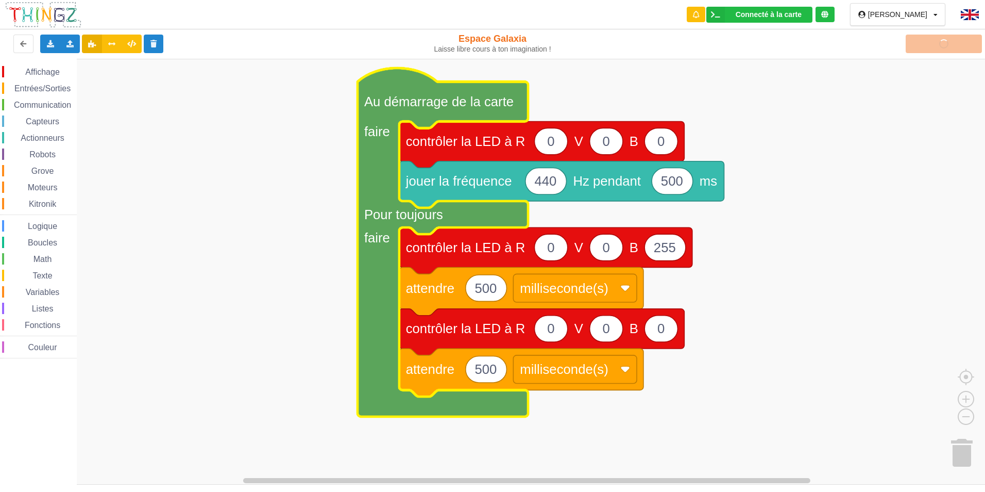
click at [363, 196] on icon "Espace de travail de Blocky" at bounding box center [443, 242] width 171 height 348
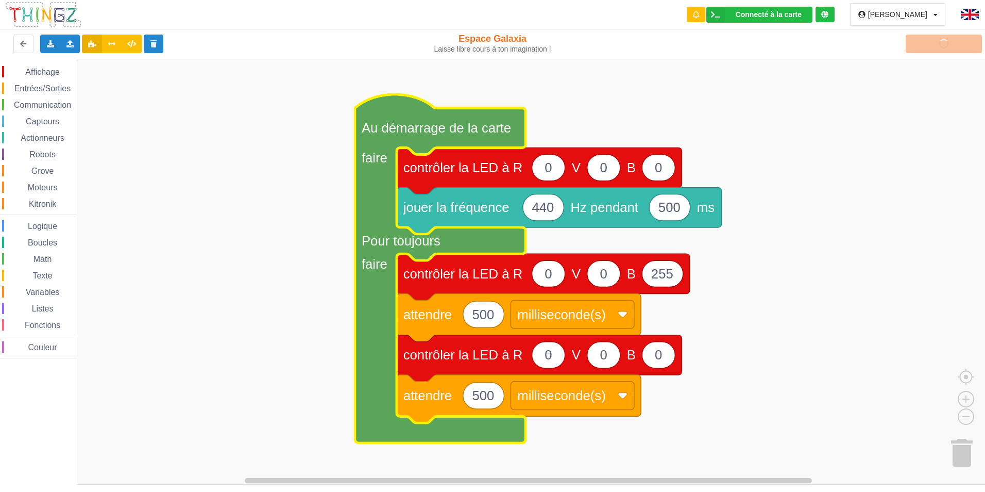
click at [307, 188] on rect "Espace de travail de Blocky" at bounding box center [496, 272] width 992 height 426
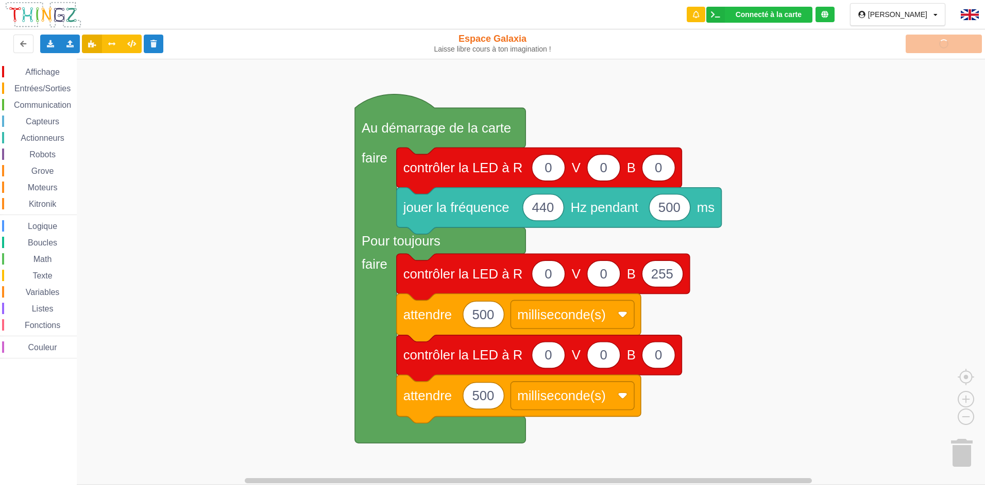
click at [306, 183] on rect "Espace de travail de Blocky" at bounding box center [496, 272] width 992 height 426
click at [308, 182] on rect "Espace de travail de Blocky" at bounding box center [496, 272] width 992 height 426
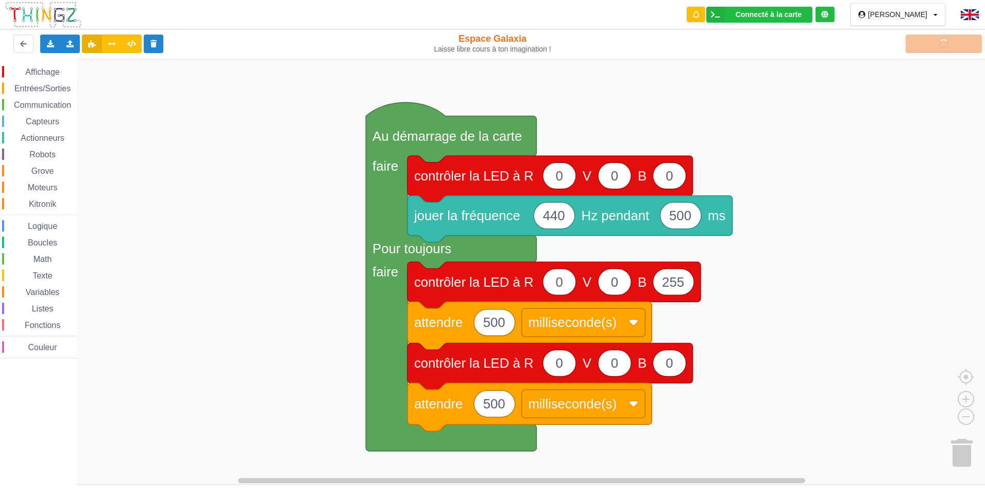
click at [300, 138] on div "Affichage Entrées/Sorties Communication Capteurs Actionneurs Robots Grove Moteu…" at bounding box center [496, 272] width 992 height 426
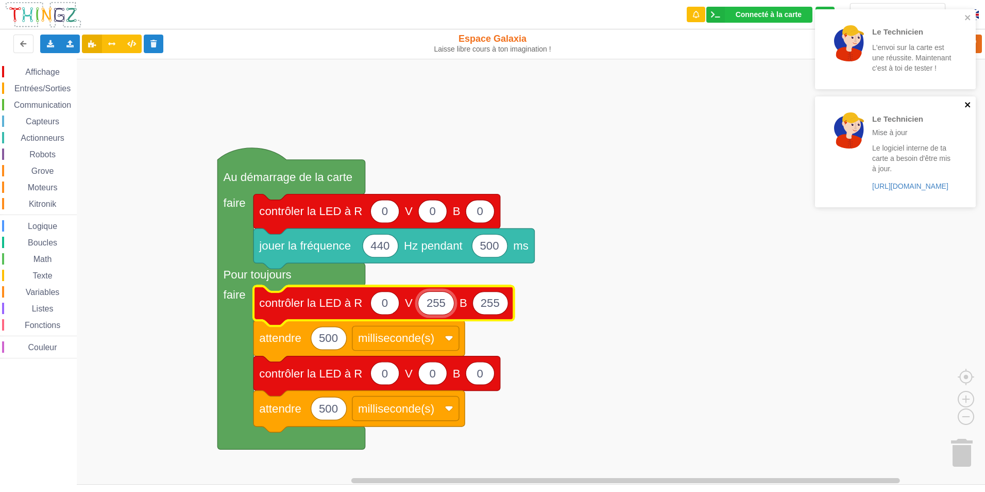
type input "255"
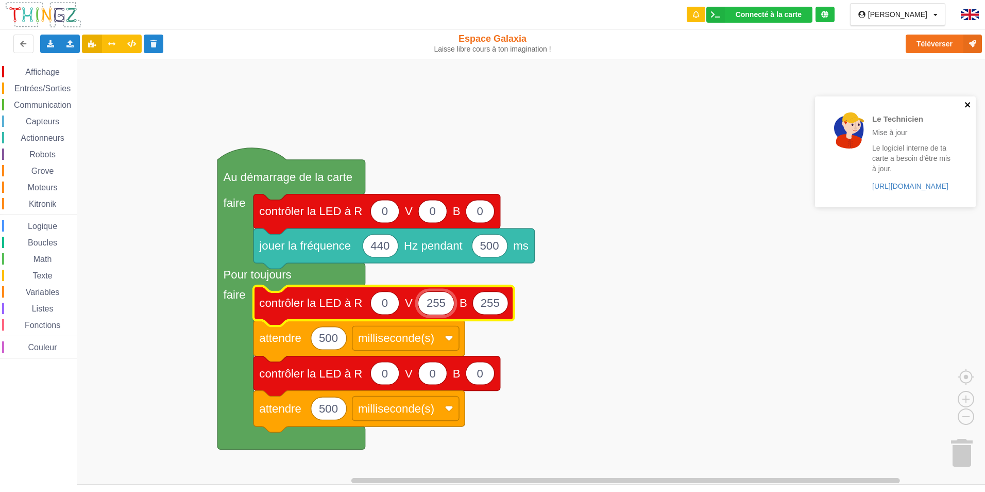
click at [970, 100] on icon "close" at bounding box center [968, 104] width 7 height 8
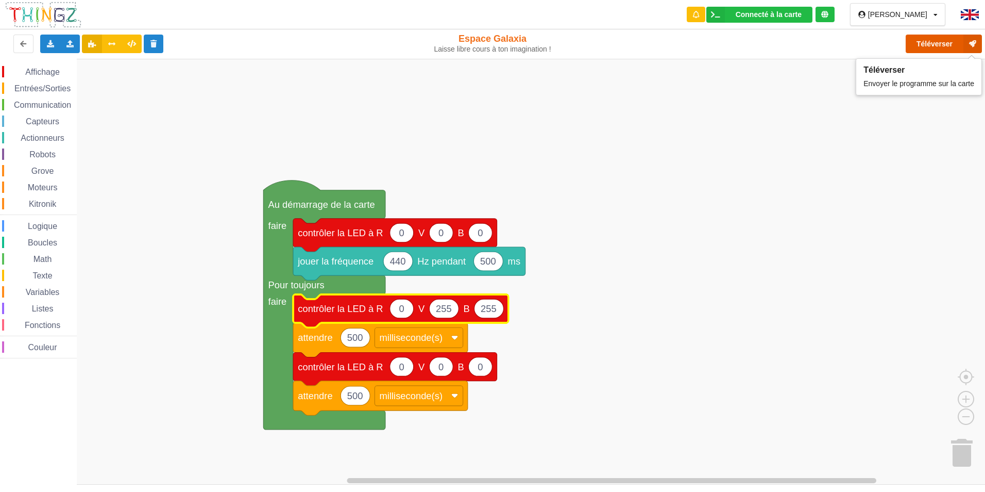
click at [938, 48] on button "Téléverser" at bounding box center [944, 44] width 76 height 19
click at [50, 139] on span "Actionneurs" at bounding box center [42, 137] width 47 height 9
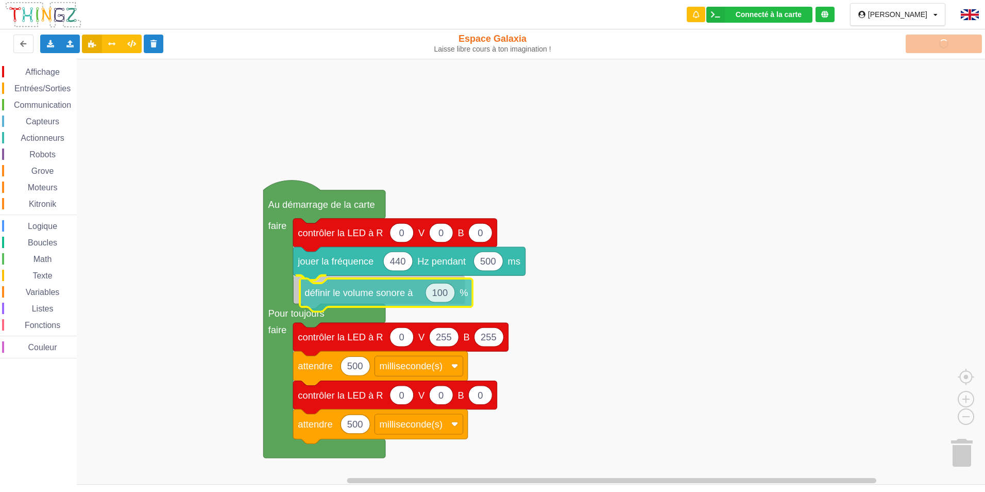
click at [381, 295] on div "Affichage Entrées/Sorties Communication Capteurs Actionneurs Robots Grove Moteu…" at bounding box center [496, 272] width 992 height 426
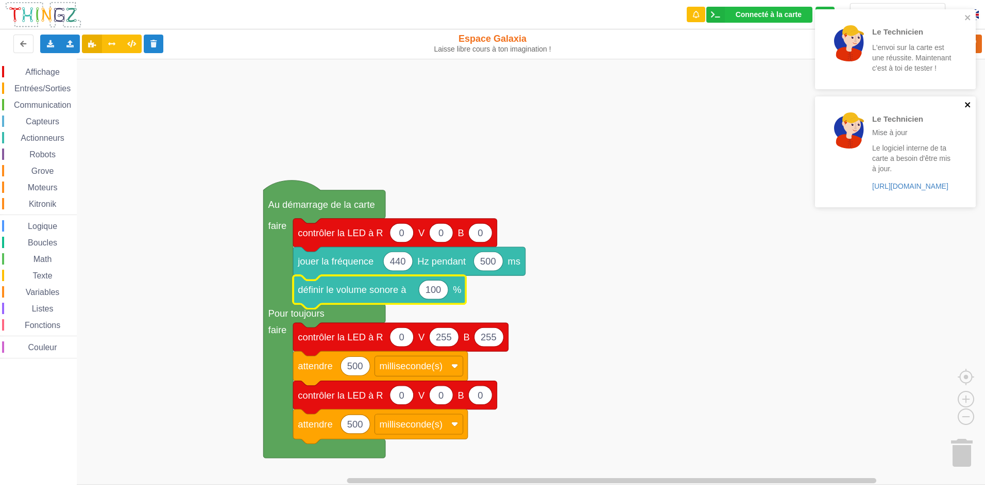
click at [968, 103] on icon "close" at bounding box center [968, 104] width 7 height 8
click at [966, 16] on icon "close" at bounding box center [967, 17] width 5 height 5
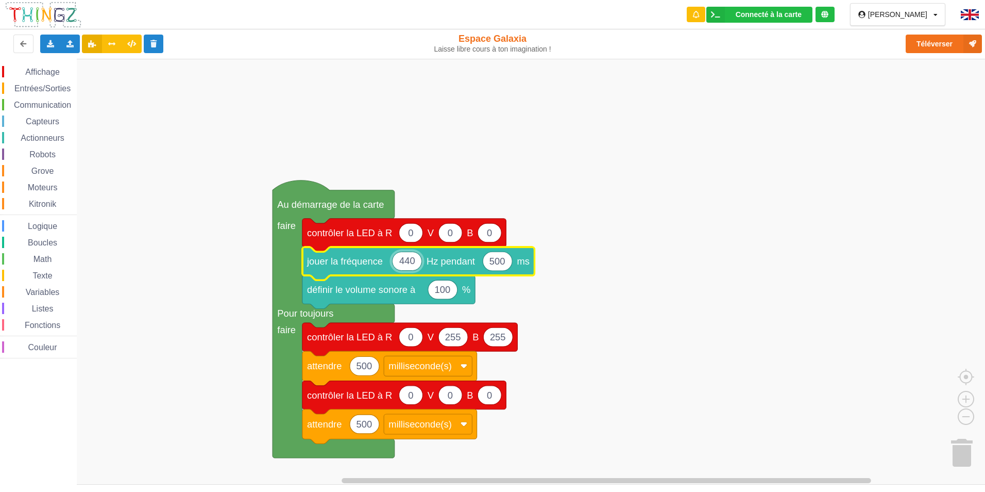
click at [501, 264] on text "500" at bounding box center [497, 261] width 16 height 11
type input "1000"
click at [950, 44] on button "Téléverser" at bounding box center [944, 44] width 76 height 19
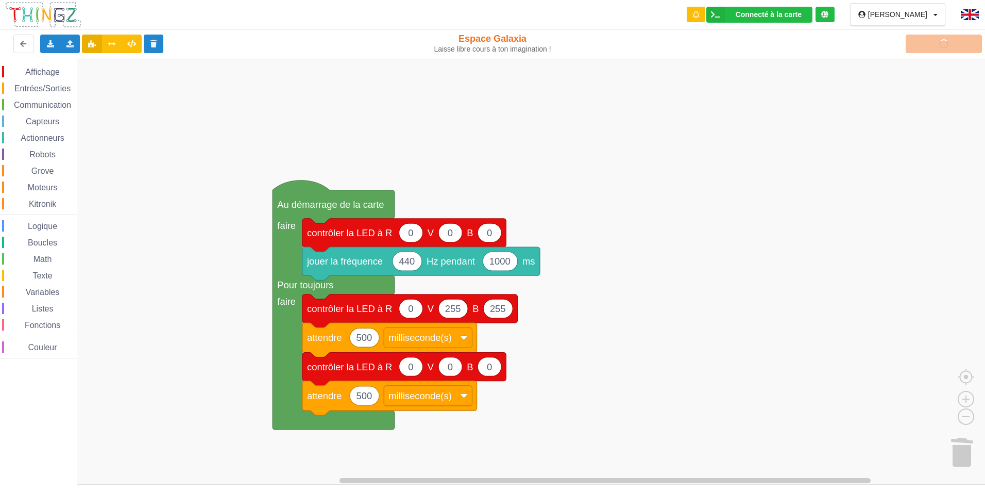
click at [386, 264] on icon "Espace de travail de Blocky" at bounding box center [421, 263] width 238 height 33
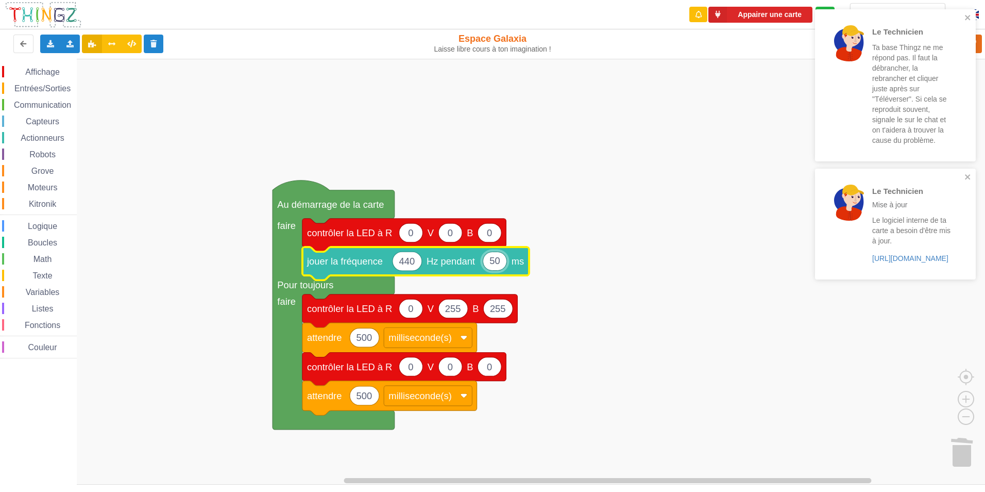
type input "500"
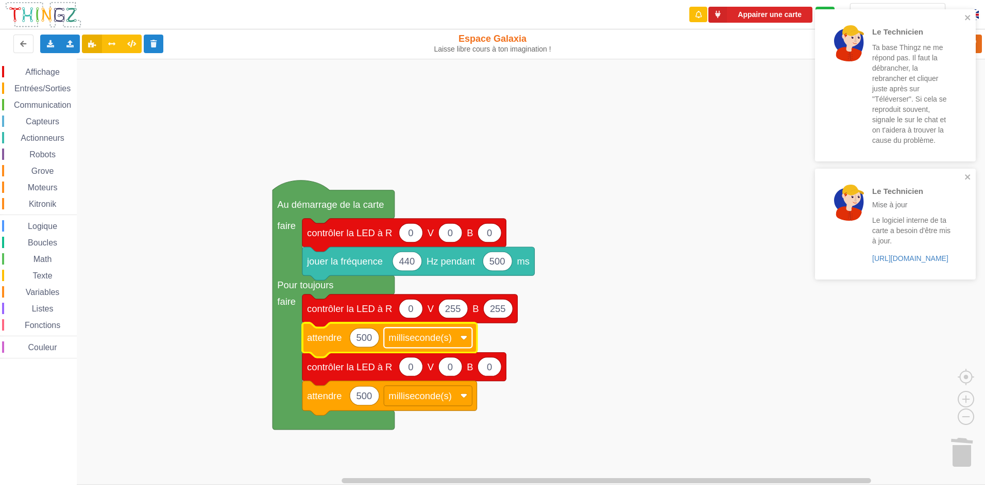
click at [446, 336] on text "milliseconde(s)" at bounding box center [419, 337] width 63 height 11
click at [506, 338] on rect "Espace de travail de Blocky" at bounding box center [496, 272] width 992 height 426
click at [409, 316] on icon "Espace de travail de Blocky" at bounding box center [411, 308] width 24 height 19
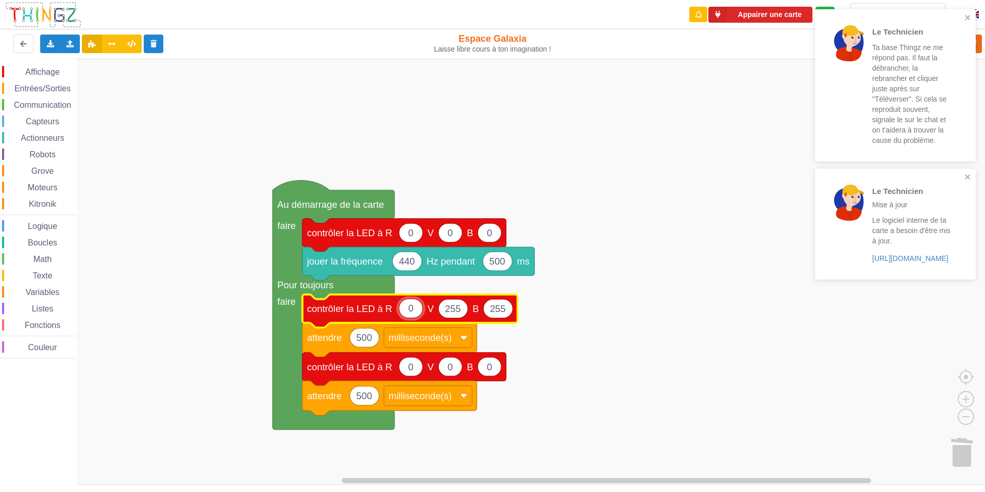
click at [416, 312] on input "0" at bounding box center [411, 308] width 24 height 20
type input "4"
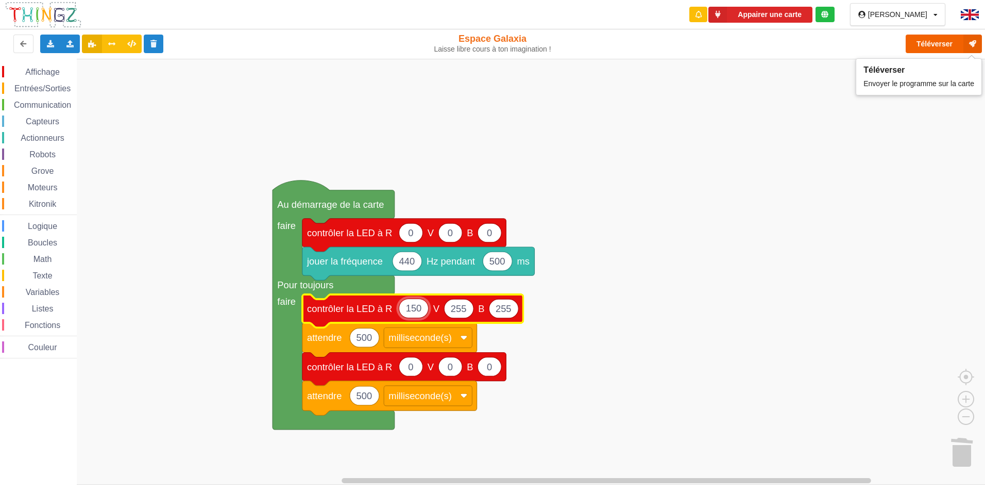
type input "150"
click at [966, 46] on icon at bounding box center [973, 44] width 19 height 19
click at [479, 162] on rect "Espace de travail de Blocky" at bounding box center [496, 272] width 992 height 426
